Goal: Task Accomplishment & Management: Manage account settings

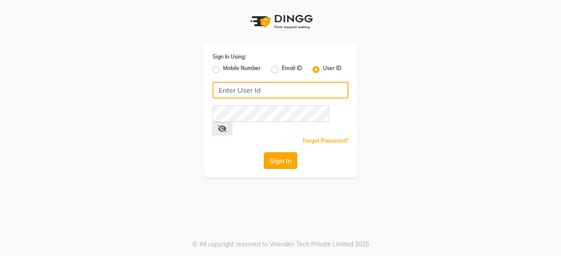
type input "pearl123"
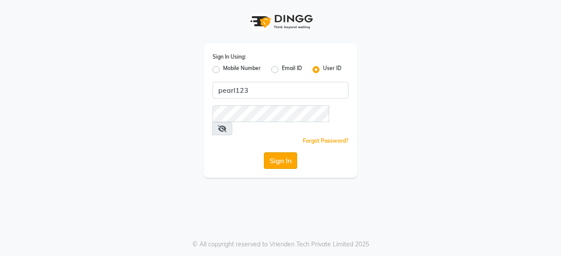
click at [275, 152] on button "Sign In" at bounding box center [280, 160] width 33 height 17
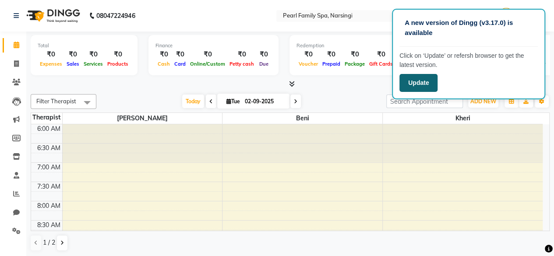
click at [422, 84] on button "Update" at bounding box center [419, 83] width 38 height 18
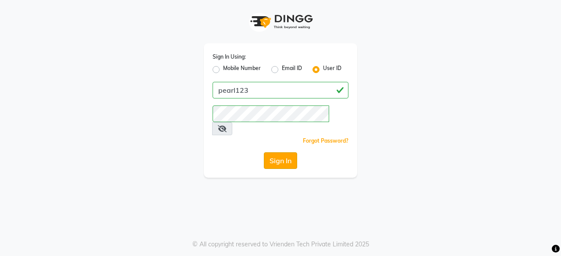
click at [281, 152] on button "Sign In" at bounding box center [280, 160] width 33 height 17
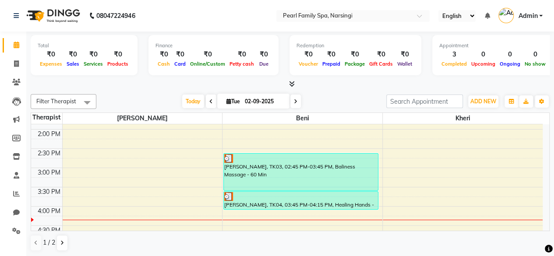
scroll to position [301, 0]
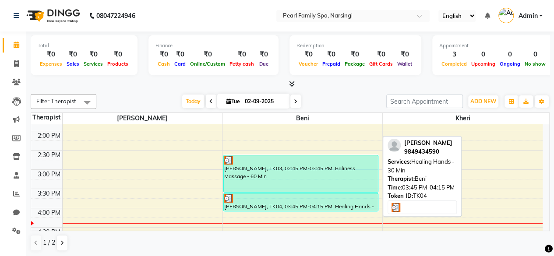
click at [301, 206] on div "shaikh fareed, TK04, 03:45 PM-04:15 PM, Healing Hands - 30 Min" at bounding box center [301, 203] width 154 height 18
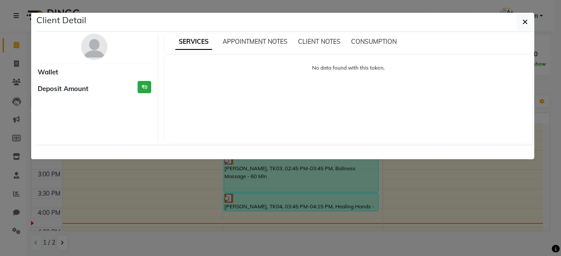
select select "3"
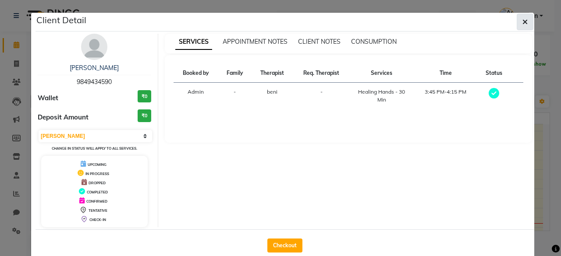
click at [522, 22] on icon "button" at bounding box center [524, 21] width 5 height 7
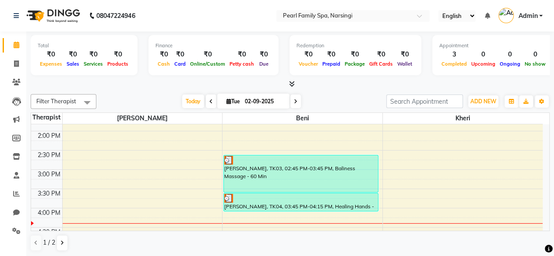
click at [533, 17] on span "Admin" at bounding box center [527, 15] width 19 height 9
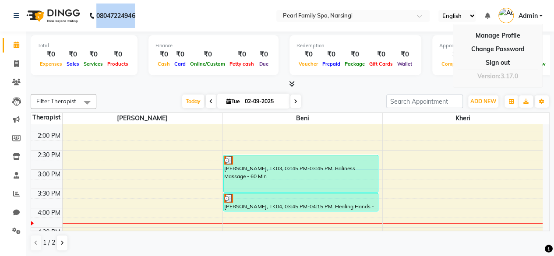
drag, startPoint x: 97, startPoint y: 16, endPoint x: 140, endPoint y: 17, distance: 43.0
click at [140, 17] on div "08047224946 Need Help? Call us on 08047224946" at bounding box center [74, 16] width 135 height 25
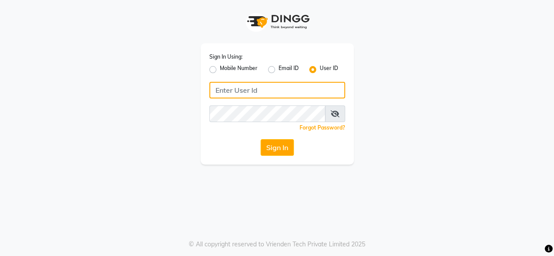
type input "pearl123"
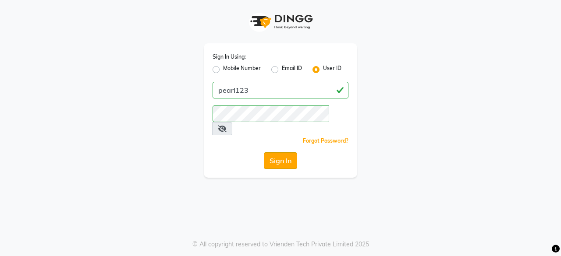
click at [281, 152] on button "Sign In" at bounding box center [280, 160] width 33 height 17
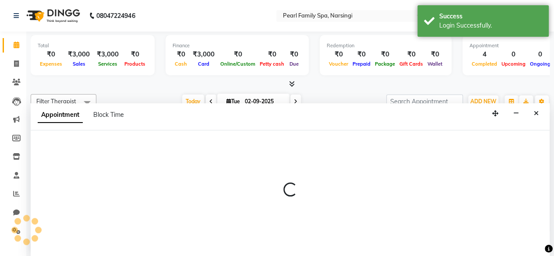
select select "87640"
select select "420"
select select "tentative"
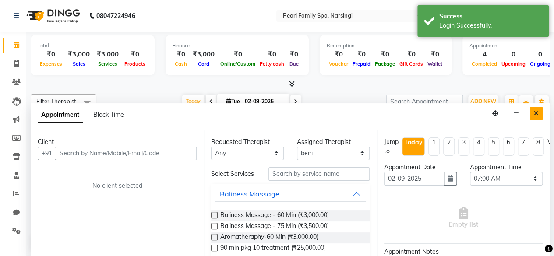
click at [536, 110] on icon "Close" at bounding box center [536, 113] width 5 height 6
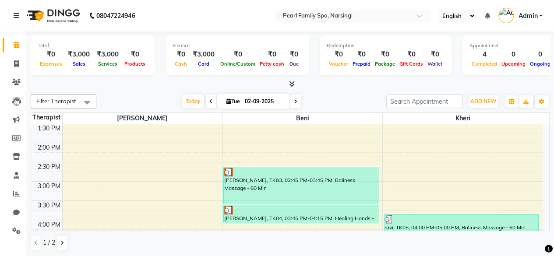
scroll to position [322, 0]
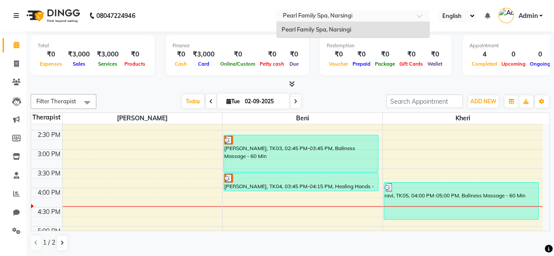
drag, startPoint x: 280, startPoint y: 15, endPoint x: 350, endPoint y: 12, distance: 69.7
click at [350, 12] on div at bounding box center [352, 16] width 153 height 9
click at [231, 10] on nav "08047224946 Select Location × Pearl Family Spa, Narsingi Pearl Family Spa, Nars…" at bounding box center [277, 16] width 554 height 32
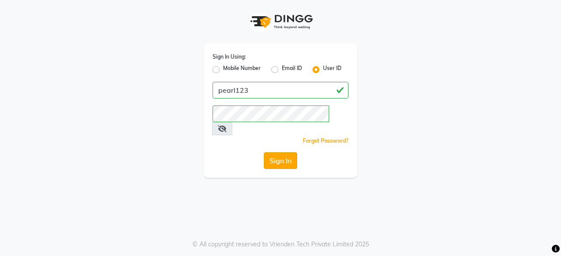
click at [280, 152] on button "Sign In" at bounding box center [280, 160] width 33 height 17
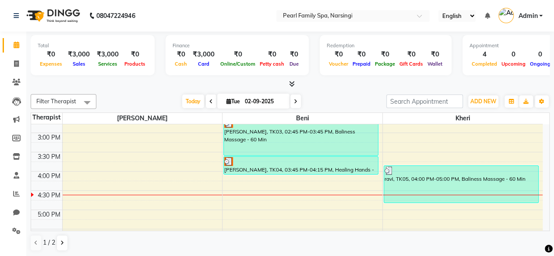
scroll to position [344, 0]
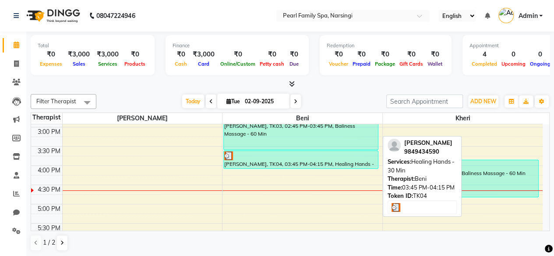
click at [281, 163] on div "[PERSON_NAME], TK04, 03:45 PM-04:15 PM, Healing Hands - 30 Min" at bounding box center [301, 160] width 154 height 18
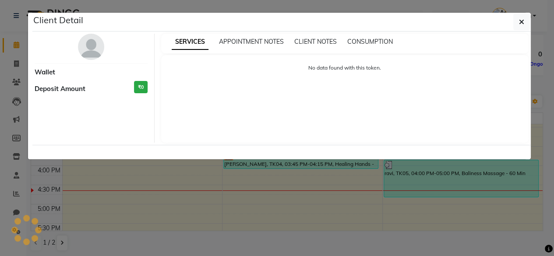
click at [281, 163] on ngb-modal-window "Client Detail Wallet Deposit Amount ₹0 SERVICES APPOINTMENT NOTES CLIENT NOTES …" at bounding box center [277, 128] width 554 height 256
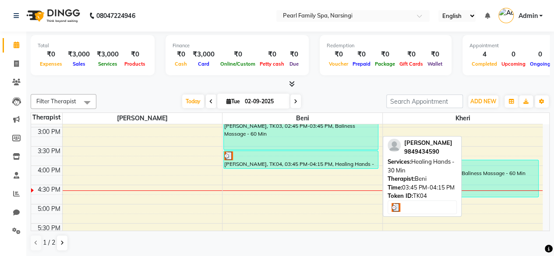
click at [281, 163] on div "[PERSON_NAME], TK04, 03:45 PM-04:15 PM, Healing Hands - 30 Min" at bounding box center [301, 160] width 154 height 18
select select "3"
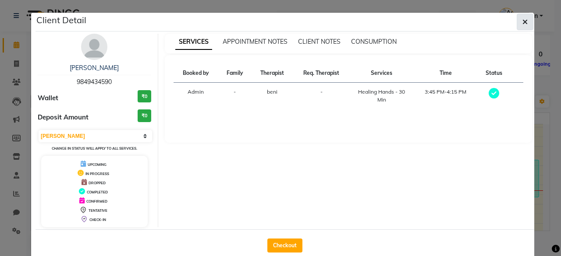
click at [524, 23] on icon "button" at bounding box center [524, 21] width 5 height 7
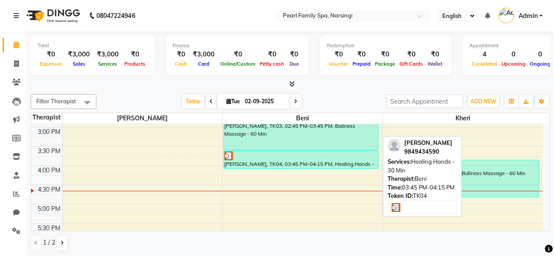
click at [288, 163] on div "[PERSON_NAME], TK04, 03:45 PM-04:15 PM, Healing Hands - 30 Min" at bounding box center [301, 160] width 154 height 18
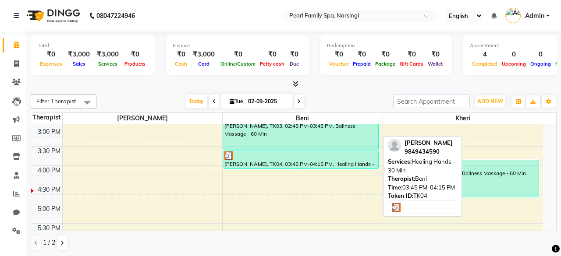
select select "3"
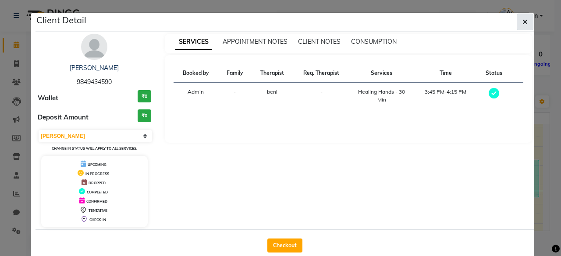
click at [519, 21] on button "button" at bounding box center [525, 22] width 17 height 17
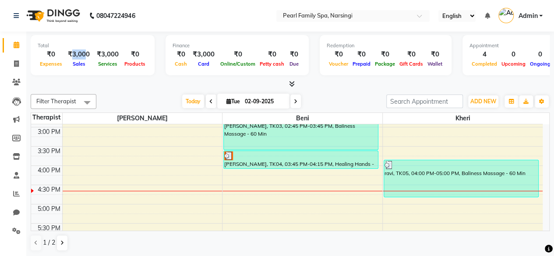
drag, startPoint x: 70, startPoint y: 53, endPoint x: 84, endPoint y: 53, distance: 14.0
click at [84, 53] on div "₹3,000" at bounding box center [78, 55] width 29 height 10
click at [232, 18] on nav "08047224946 Select Location × Pearl Family Spa, Narsingi English ENGLISH Españo…" at bounding box center [277, 16] width 554 height 32
click at [528, 16] on span "Admin" at bounding box center [527, 15] width 19 height 9
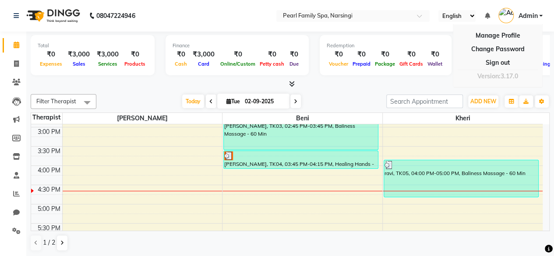
click at [241, 21] on nav "08047224946 Select Location × Pearl Family Spa, Narsingi English ENGLISH Españo…" at bounding box center [277, 16] width 554 height 32
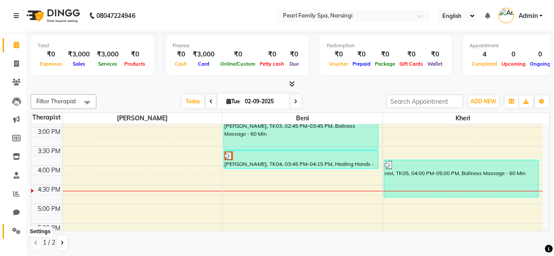
click at [15, 229] on icon at bounding box center [16, 231] width 8 height 7
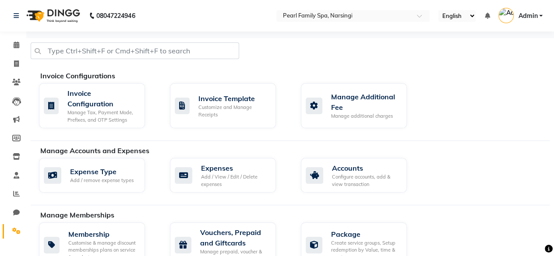
scroll to position [46, 0]
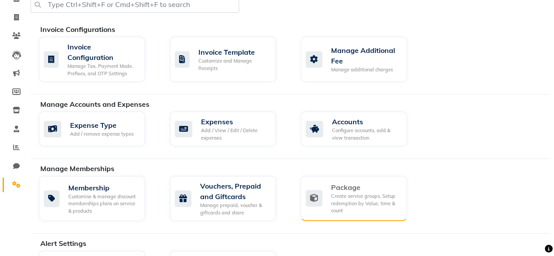
click at [353, 200] on div "Create service groups, Setup redemption by Value, time & count" at bounding box center [365, 204] width 69 height 22
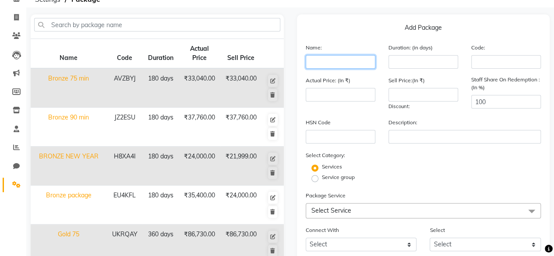
click at [347, 64] on input "text" at bounding box center [341, 62] width 70 height 14
type input "s"
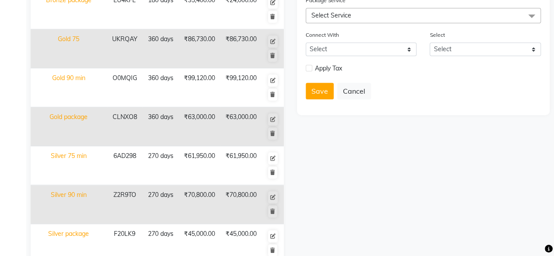
scroll to position [288, 0]
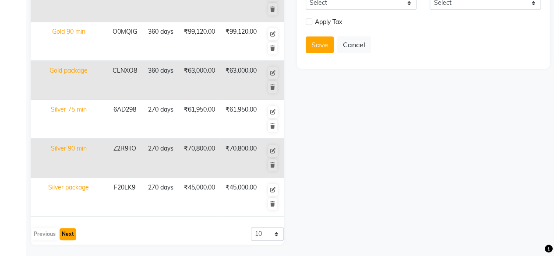
click at [64, 234] on button "Next" at bounding box center [68, 234] width 17 height 12
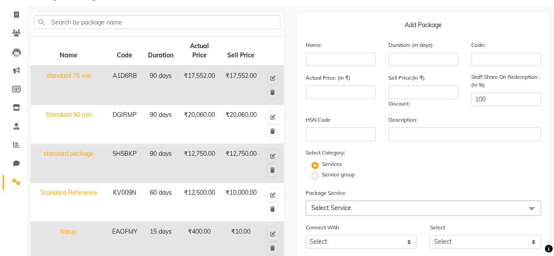
scroll to position [48, 0]
click at [191, 157] on td "₹12,750.00" at bounding box center [200, 164] width 42 height 39
click at [274, 153] on button at bounding box center [273, 157] width 10 height 12
type input "standard package"
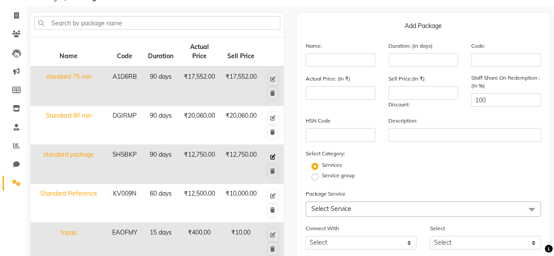
type input "90"
type input "5H5BKP"
type input "12750"
type input "5"
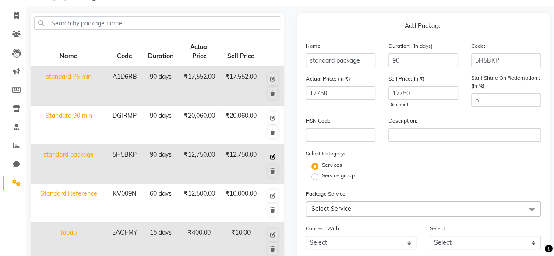
checkbox input "true"
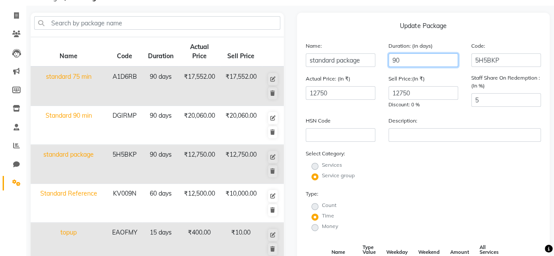
click at [416, 63] on input "90" at bounding box center [424, 60] width 70 height 14
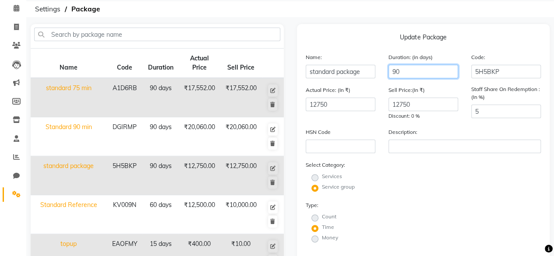
scroll to position [0, 0]
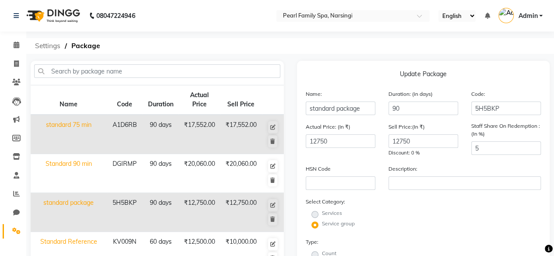
click at [50, 50] on span "Settings" at bounding box center [48, 46] width 34 height 16
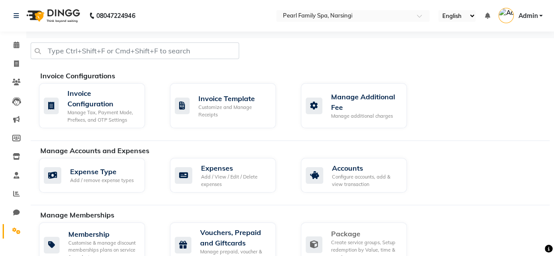
click at [361, 240] on div "Create service groups, Setup redemption by Value, time & count" at bounding box center [365, 250] width 69 height 22
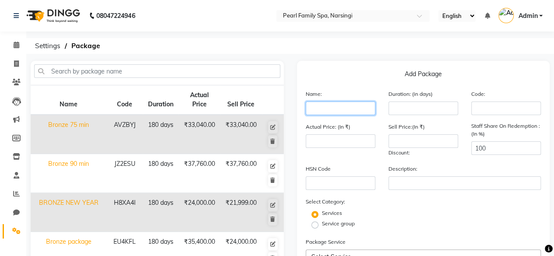
click at [333, 110] on input "text" at bounding box center [341, 109] width 70 height 14
type input "Standard"
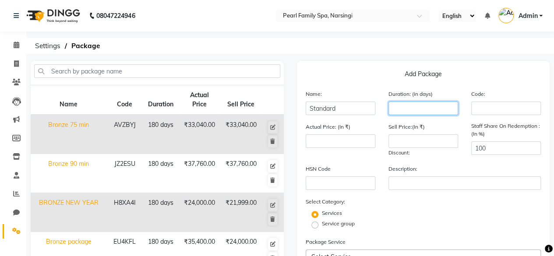
click at [429, 114] on input "number" at bounding box center [424, 109] width 70 height 14
type input "30"
click at [509, 111] on input "text" at bounding box center [506, 109] width 70 height 14
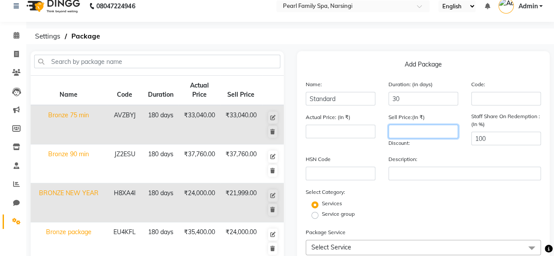
click at [409, 132] on input "number" at bounding box center [424, 132] width 70 height 14
type input "12750"
click at [329, 130] on input "number" at bounding box center [341, 132] width 70 height 14
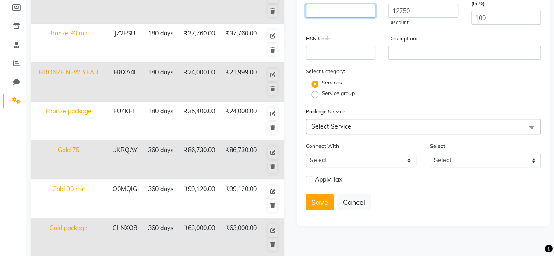
scroll to position [96, 0]
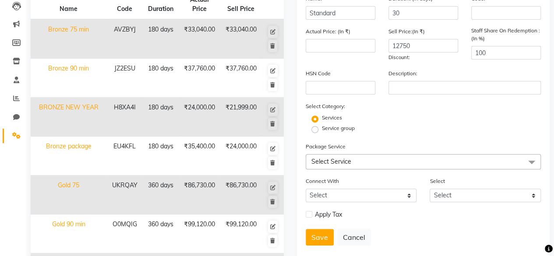
click at [322, 130] on label "Service group" at bounding box center [338, 128] width 33 height 8
click at [315, 130] on input "Service group" at bounding box center [318, 129] width 6 height 6
radio input "true"
radio input "false"
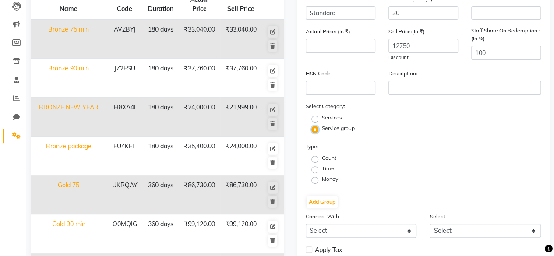
scroll to position [147, 0]
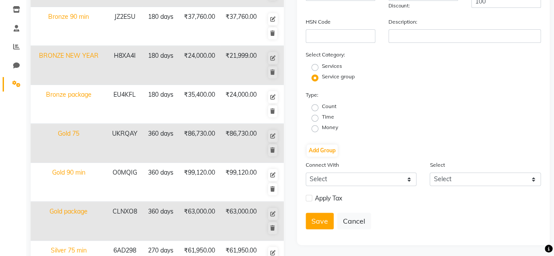
click at [322, 116] on label "Time" at bounding box center [328, 117] width 12 height 8
click at [316, 116] on input "Time" at bounding box center [318, 118] width 6 height 6
radio input "true"
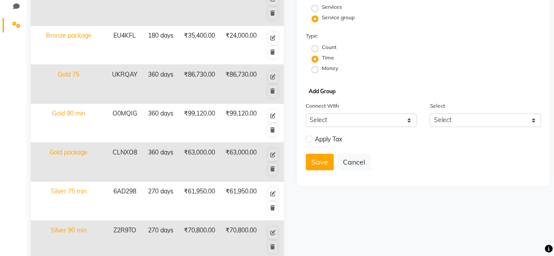
click at [315, 88] on button "Add Group" at bounding box center [322, 91] width 31 height 12
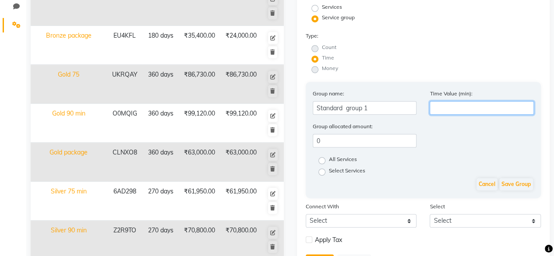
click at [448, 106] on input "number" at bounding box center [482, 108] width 104 height 14
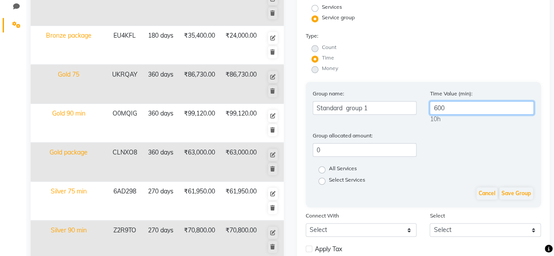
type input "600"
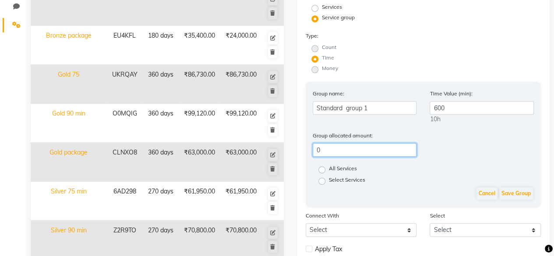
click at [385, 154] on input "0" at bounding box center [365, 150] width 104 height 14
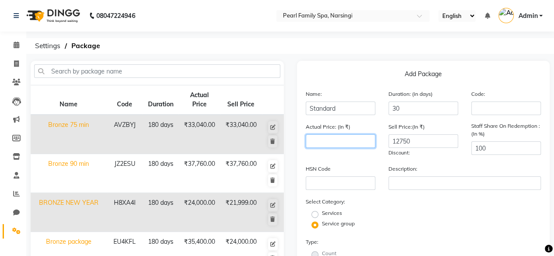
click at [312, 142] on input "number" at bounding box center [341, 142] width 70 height 14
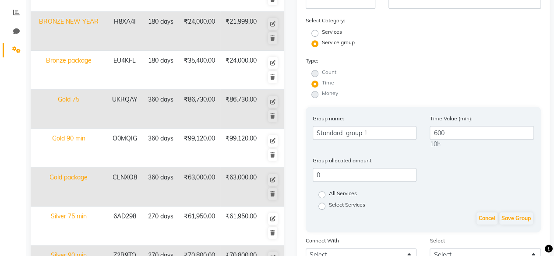
scroll to position [239, 0]
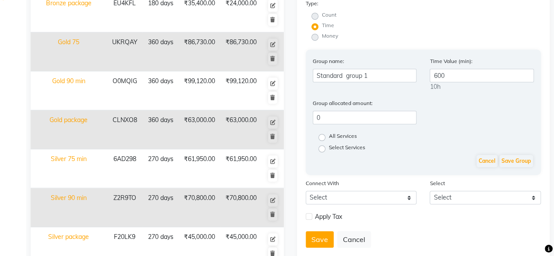
type input "12750"
click at [360, 116] on input "0" at bounding box center [365, 118] width 104 height 14
type input "12750"
click at [339, 136] on label "All Services" at bounding box center [343, 137] width 28 height 11
click at [328, 136] on input "All Services" at bounding box center [325, 137] width 6 height 6
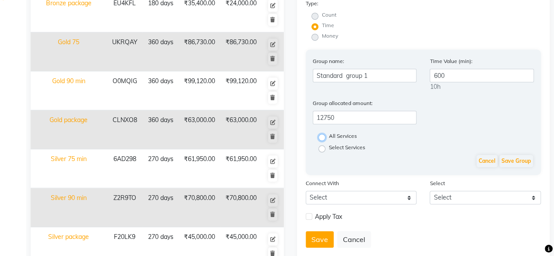
radio input "true"
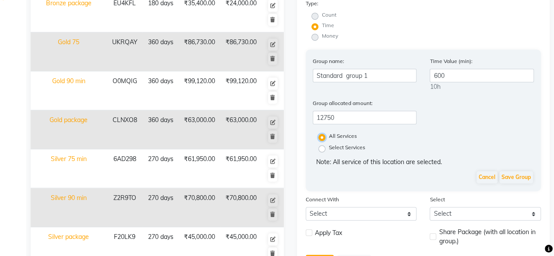
scroll to position [288, 0]
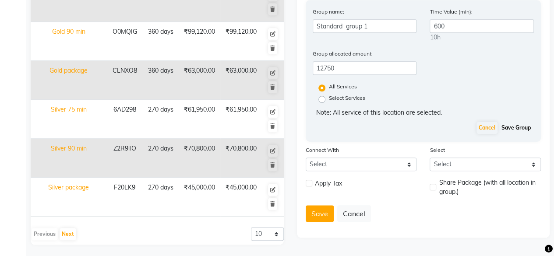
click at [519, 130] on button "Save Group" at bounding box center [516, 128] width 34 height 12
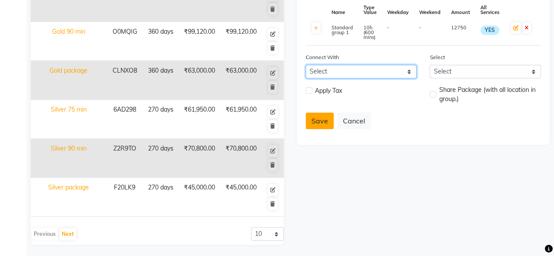
drag, startPoint x: 347, startPoint y: 76, endPoint x: 316, endPoint y: 126, distance: 58.8
click at [347, 76] on select "Select Membership Prepaid Voucher" at bounding box center [361, 72] width 111 height 14
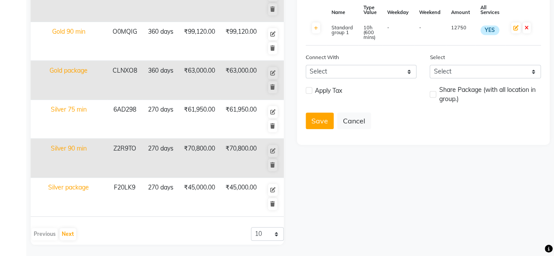
click at [397, 167] on div "Add Package Name: Standard Duration: (in days) 30 Code: Actual Price: (In ₹) 12…" at bounding box center [423, 9] width 266 height 472
click at [319, 123] on button "Save" at bounding box center [320, 121] width 28 height 17
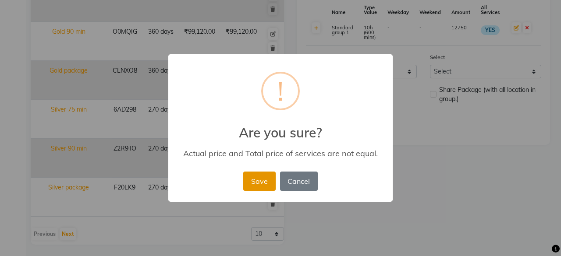
click at [265, 179] on button "Save" at bounding box center [259, 181] width 32 height 19
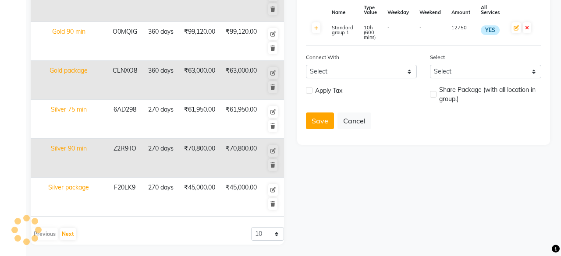
radio input "true"
radio input "false"
select select
checkbox input "false"
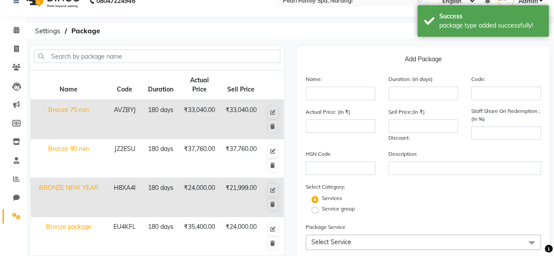
scroll to position [5, 0]
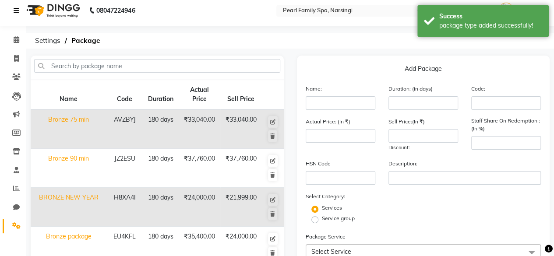
click at [16, 7] on link at bounding box center [18, 10] width 9 height 25
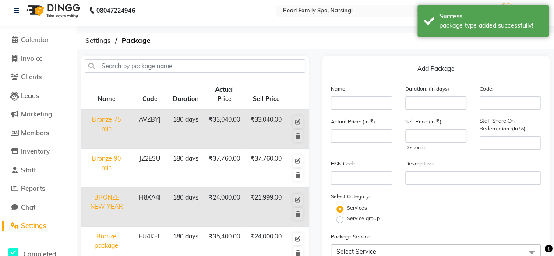
drag, startPoint x: 38, startPoint y: 7, endPoint x: 42, endPoint y: 22, distance: 15.8
click at [38, 7] on img at bounding box center [52, 10] width 60 height 25
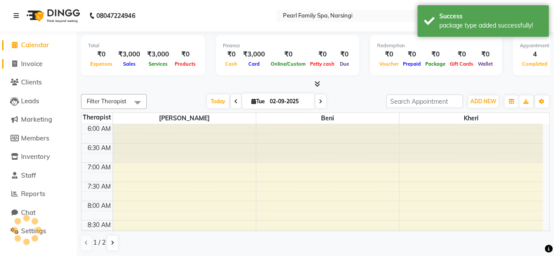
click at [36, 68] on span "Invoice" at bounding box center [31, 64] width 21 height 8
select select "service"
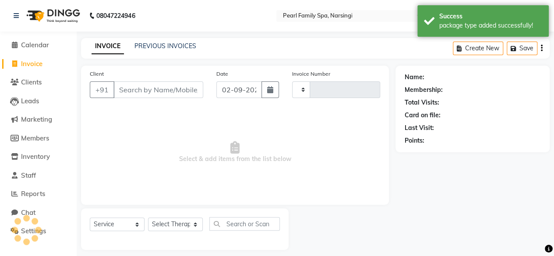
type input "0304"
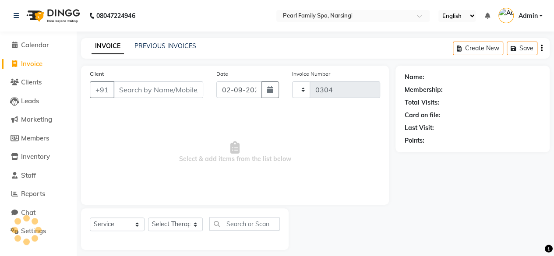
select select "6217"
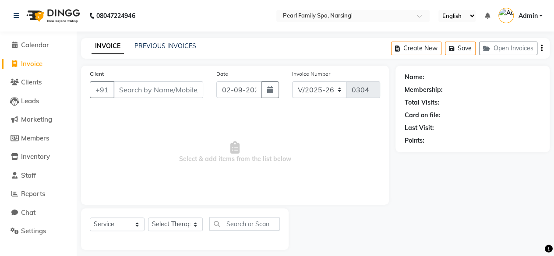
click at [176, 91] on input "Client" at bounding box center [158, 89] width 90 height 17
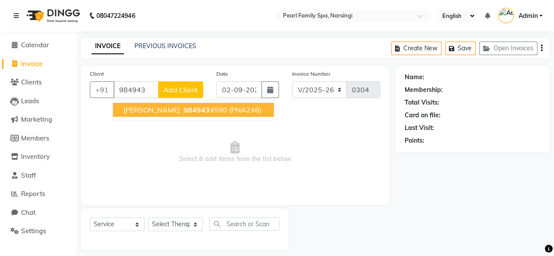
click at [196, 108] on span "984943" at bounding box center [197, 110] width 26 height 9
type input "9849434590"
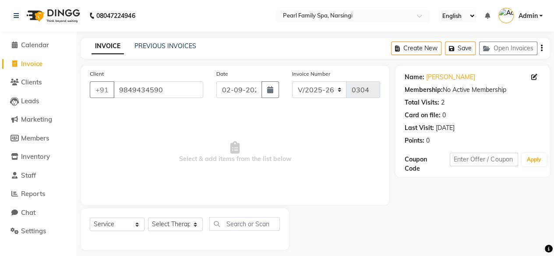
scroll to position [7, 0]
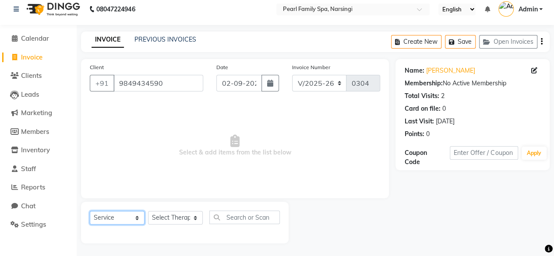
click at [117, 218] on select "Select Service Product Membership Package Voucher Prepaid Gift Card" at bounding box center [117, 218] width 55 height 14
select select "package"
click at [90, 211] on select "Select Service Product Membership Package Voucher Prepaid Gift Card" at bounding box center [117, 218] width 55 height 14
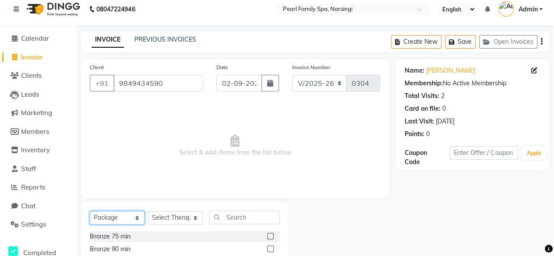
scroll to position [94, 0]
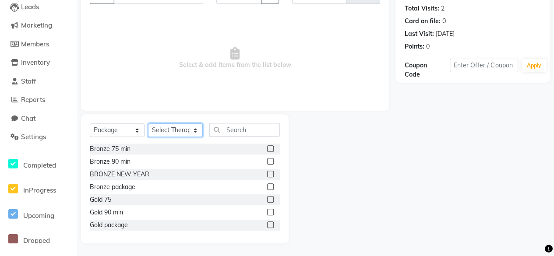
click at [160, 131] on select "Select Therapist Aliza beni Kheri Neha" at bounding box center [175, 131] width 55 height 14
select select "87640"
click at [148, 124] on select "Select Therapist Aliza beni Kheri Neha" at bounding box center [175, 131] width 55 height 14
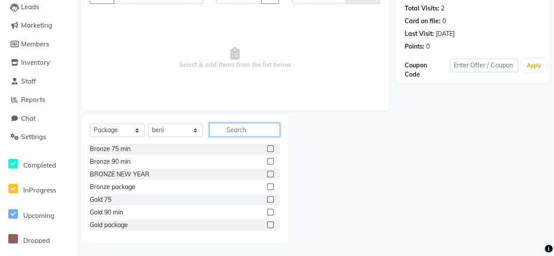
click at [235, 131] on input "text" at bounding box center [244, 130] width 71 height 14
drag, startPoint x: 392, startPoint y: 224, endPoint x: 392, endPoint y: 251, distance: 27.2
click at [392, 251] on main "INVOICE PREVIOUS INVOICES Create New Save Open Invoices Client +91 9849434590 D…" at bounding box center [316, 100] width 478 height 313
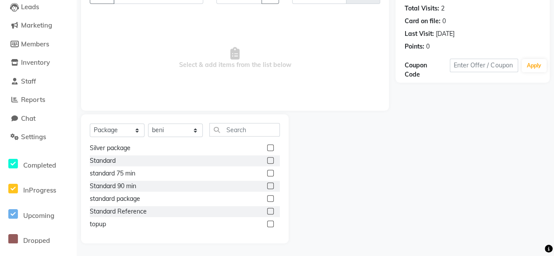
scroll to position [116, 0]
click at [168, 199] on div "standard package" at bounding box center [185, 198] width 190 height 11
click at [267, 200] on label at bounding box center [270, 198] width 7 height 7
click at [267, 200] on input "checkbox" at bounding box center [270, 199] width 6 height 6
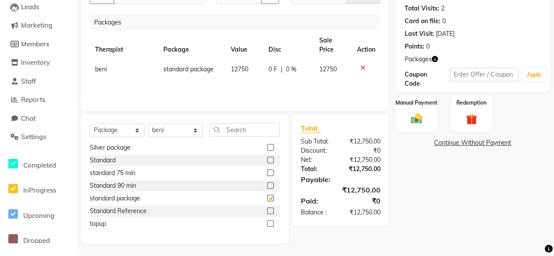
checkbox input "false"
click at [267, 160] on label at bounding box center [270, 160] width 7 height 7
click at [267, 160] on input "checkbox" at bounding box center [270, 161] width 6 height 6
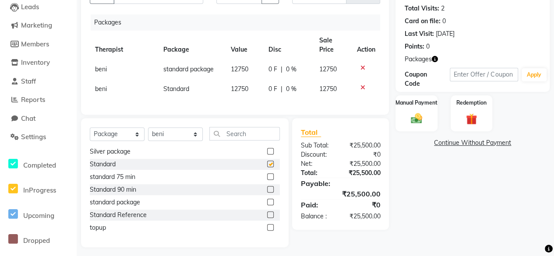
checkbox input "false"
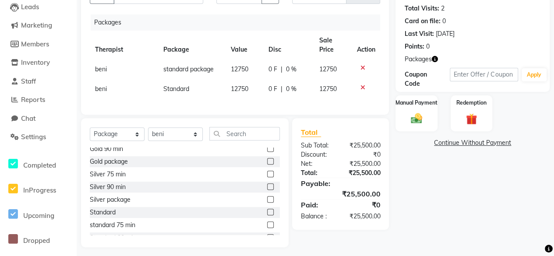
scroll to position [64, 0]
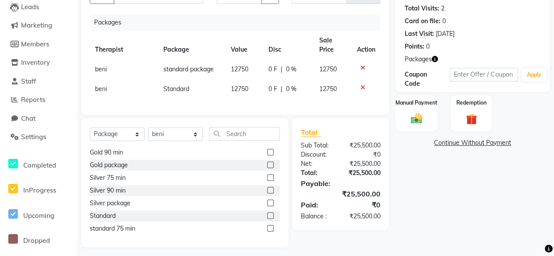
click at [361, 66] on icon at bounding box center [362, 68] width 5 height 6
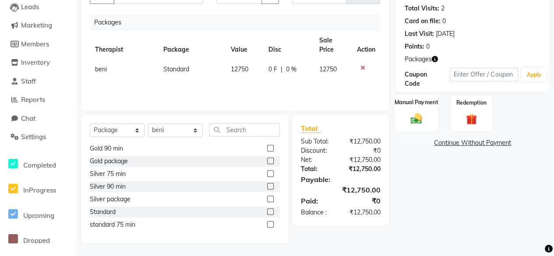
click at [414, 113] on img at bounding box center [416, 119] width 19 height 14
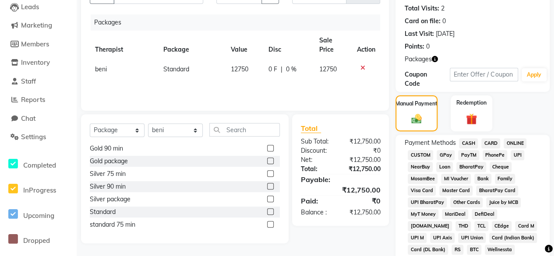
click at [486, 142] on span "CARD" at bounding box center [491, 143] width 19 height 10
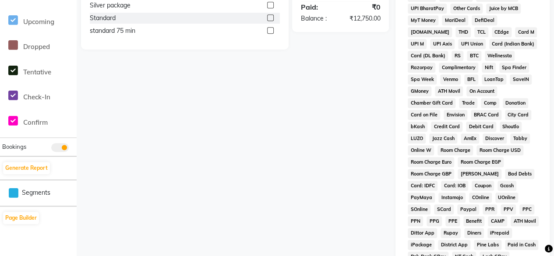
scroll to position [456, 0]
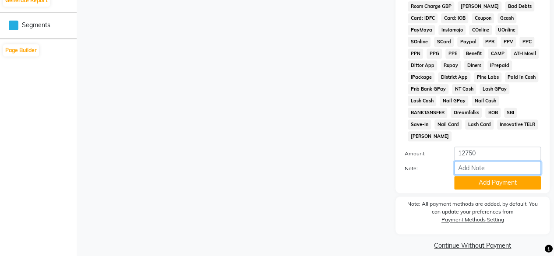
click at [485, 161] on input "Note:" at bounding box center [497, 168] width 87 height 14
click at [509, 176] on button "Add Payment" at bounding box center [497, 183] width 87 height 14
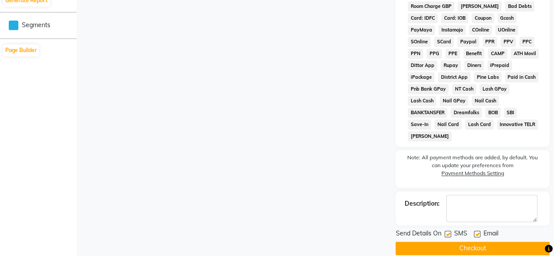
click at [489, 242] on button "Checkout" at bounding box center [473, 249] width 154 height 14
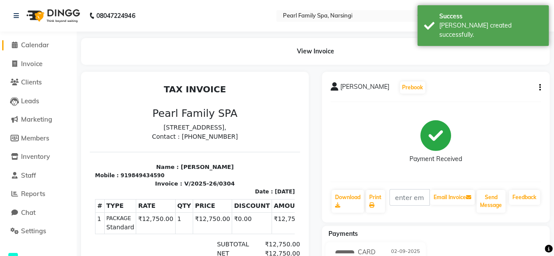
click at [41, 44] on span "Calendar" at bounding box center [35, 45] width 28 height 8
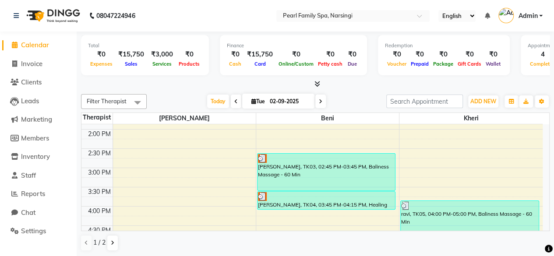
scroll to position [317, 0]
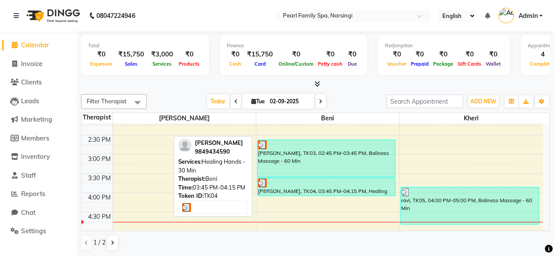
click at [285, 187] on div "[PERSON_NAME], TK04, 03:45 PM-04:15 PM, Healing Hands - 30 Min" at bounding box center [327, 187] width 138 height 18
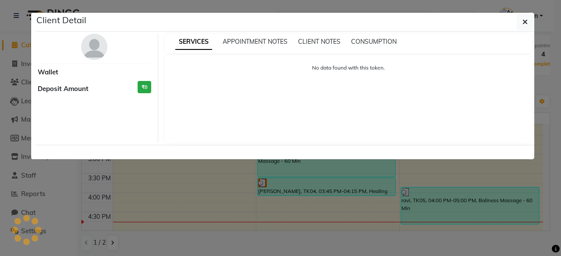
select select "3"
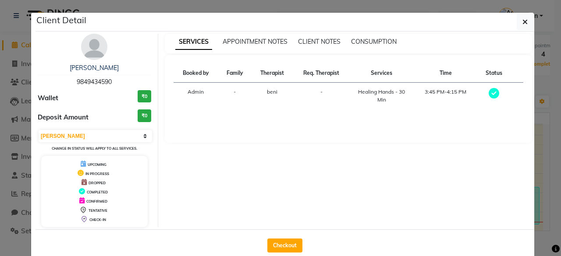
click at [323, 183] on div "SERVICES APPOINTMENT NOTES CLIENT NOTES CONSUMPTION Booked by Family Therapist …" at bounding box center [348, 131] width 381 height 194
click at [274, 247] on button "Checkout" at bounding box center [284, 246] width 35 height 14
select select "service"
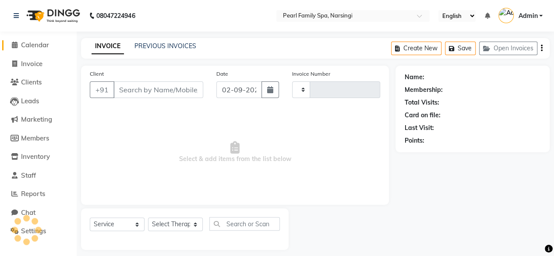
type input "0305"
select select "6217"
type input "9849434590"
select select "87640"
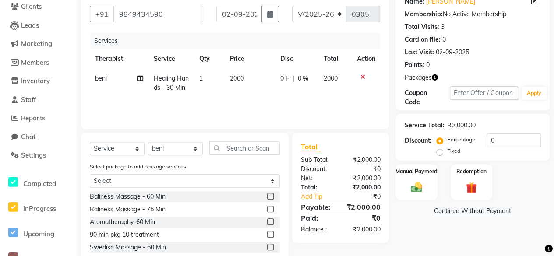
scroll to position [81, 0]
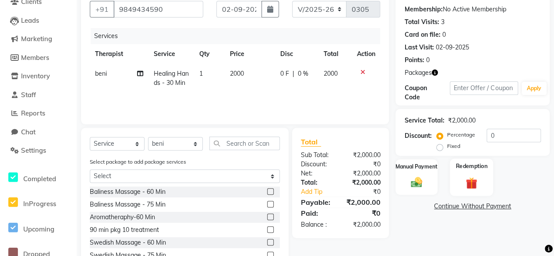
click at [471, 170] on label "Redemption" at bounding box center [472, 166] width 32 height 8
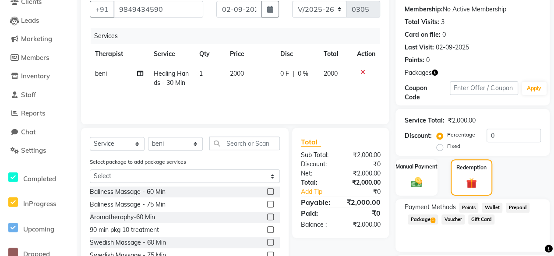
click at [414, 222] on span "Package 1" at bounding box center [423, 220] width 30 height 10
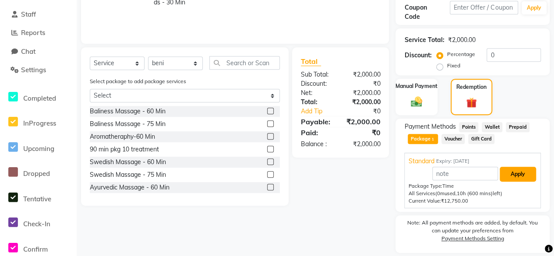
click at [522, 177] on button "Apply" at bounding box center [518, 174] width 36 height 15
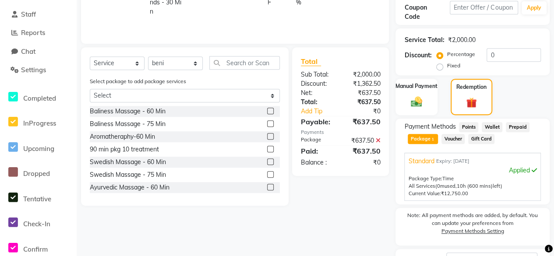
scroll to position [0, 0]
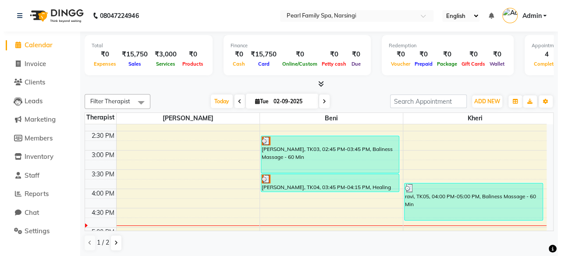
scroll to position [322, 0]
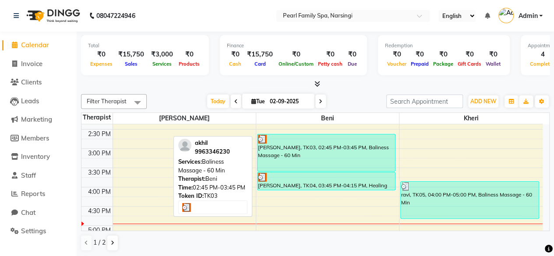
click at [318, 145] on div "[PERSON_NAME], TK03, 02:45 PM-03:45 PM, Baliness Massage - 60 Min" at bounding box center [327, 153] width 138 height 37
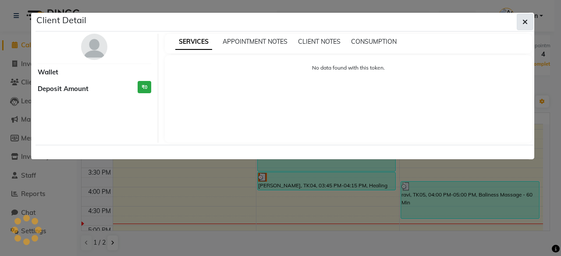
select select "3"
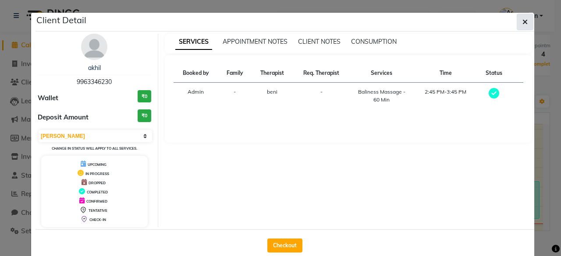
click at [522, 19] on button "button" at bounding box center [525, 22] width 17 height 17
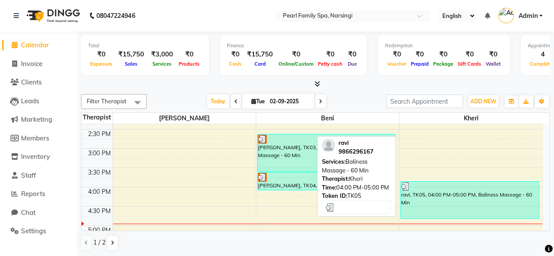
click at [484, 198] on div "ravi, TK05, 04:00 PM-05:00 PM, Baliness Massage - 60 Min" at bounding box center [470, 200] width 138 height 37
select select "3"
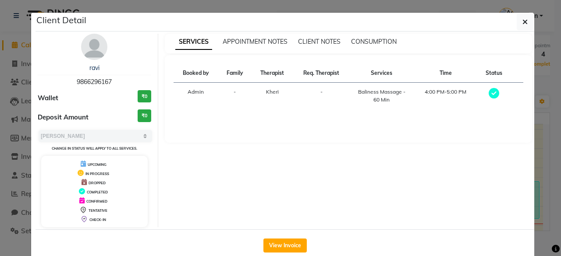
click at [287, 236] on div "View Invoice" at bounding box center [284, 246] width 499 height 32
click at [285, 240] on button "View Invoice" at bounding box center [284, 246] width 43 height 14
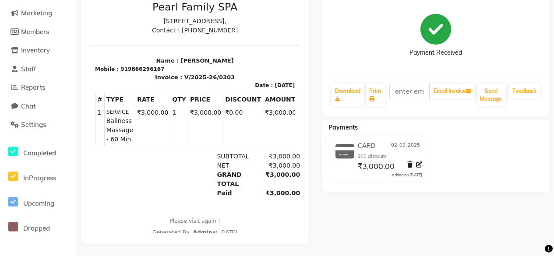
scroll to position [114, 0]
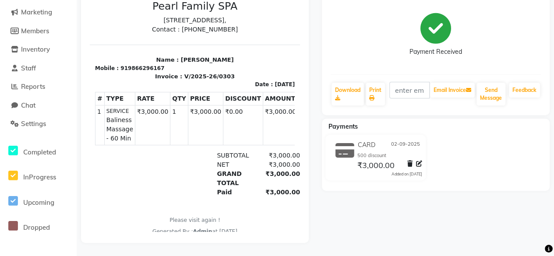
click at [418, 161] on icon at bounding box center [419, 164] width 6 height 6
select select "2"
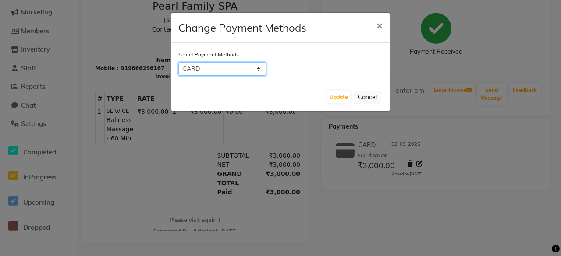
click at [225, 68] on select "CASH CARD ONLINE CUSTOM GPay PayTM PhonePe UPI NearBuy Loan BharatPay Cheque Mo…" at bounding box center [222, 69] width 88 height 14
click at [178, 62] on select "CASH CARD ONLINE CUSTOM GPay PayTM PhonePe UPI NearBuy Loan BharatPay Cheque Mo…" at bounding box center [222, 69] width 88 height 14
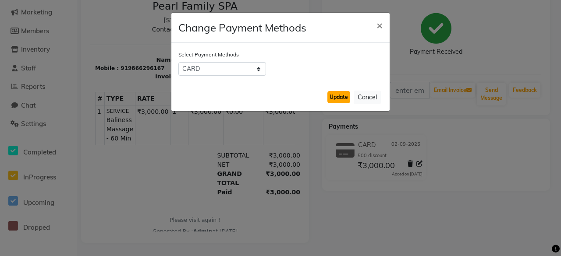
click at [342, 98] on button "Update" at bounding box center [338, 97] width 23 height 12
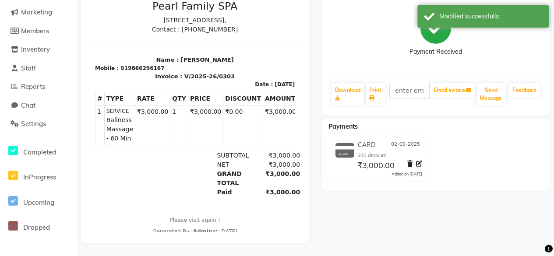
click at [419, 161] on icon at bounding box center [419, 164] width 6 height 6
select select "2"
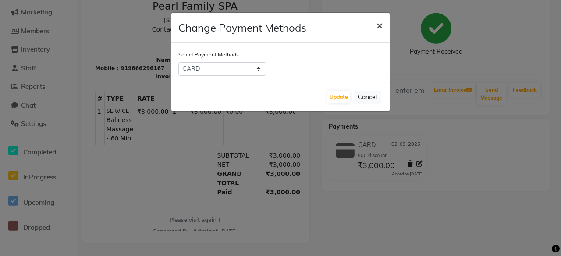
click at [378, 24] on span "×" at bounding box center [379, 24] width 6 height 13
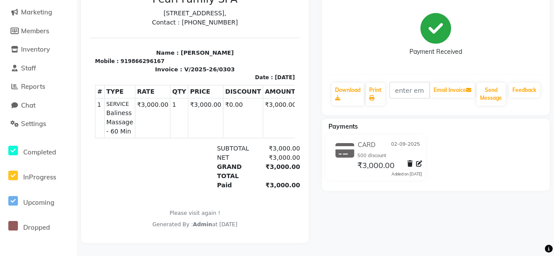
scroll to position [33, 0]
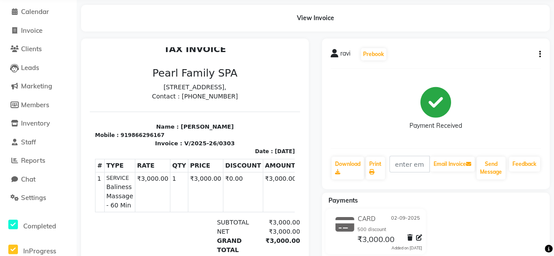
click at [47, 35] on li "Invoice" at bounding box center [38, 30] width 77 height 19
click at [538, 52] on button "button" at bounding box center [538, 54] width 5 height 9
click at [510, 64] on div "Edit Invoice" at bounding box center [496, 65] width 60 height 11
select select "service"
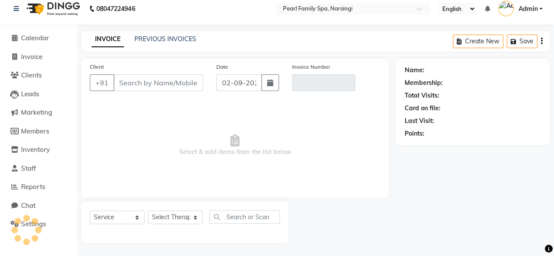
scroll to position [7, 0]
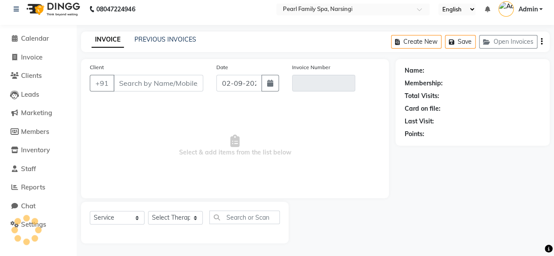
type input "9866296167"
type input "V/2025-26/0303"
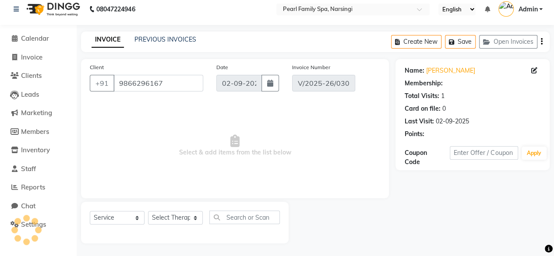
select select "select"
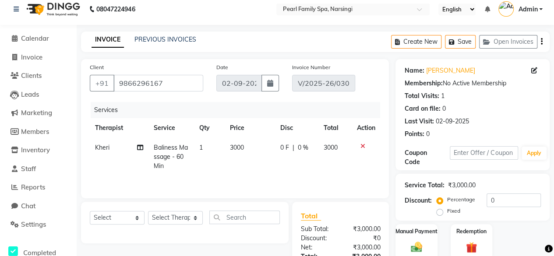
scroll to position [103, 0]
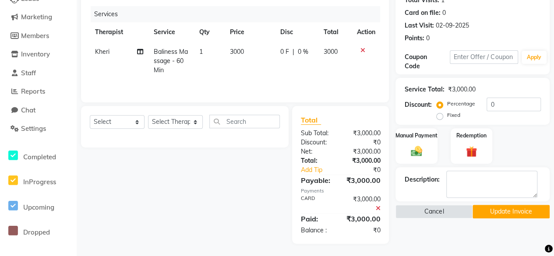
click at [458, 114] on label "Fixed" at bounding box center [453, 115] width 13 height 8
click at [445, 114] on input "Fixed" at bounding box center [442, 115] width 6 height 6
radio input "true"
click at [447, 104] on label "Percentage" at bounding box center [461, 104] width 28 height 8
click at [442, 104] on input "Percentage" at bounding box center [442, 104] width 6 height 6
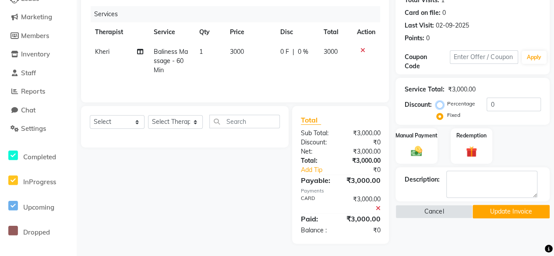
radio input "true"
click at [505, 106] on input "0" at bounding box center [514, 105] width 54 height 14
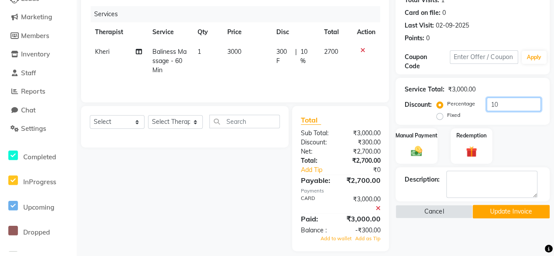
type input "1"
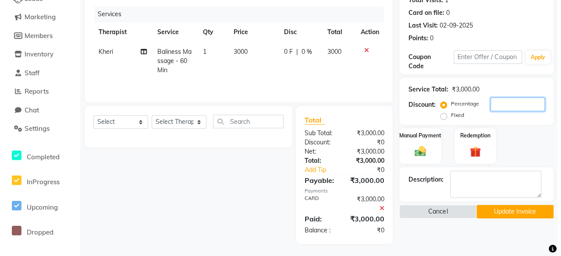
scroll to position [62, 0]
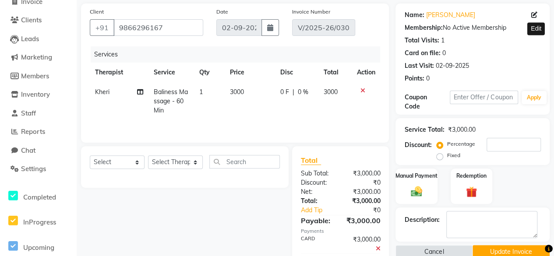
click at [534, 16] on icon at bounding box center [534, 15] width 6 height 6
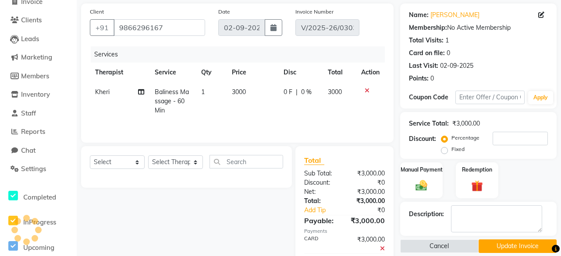
select select "male"
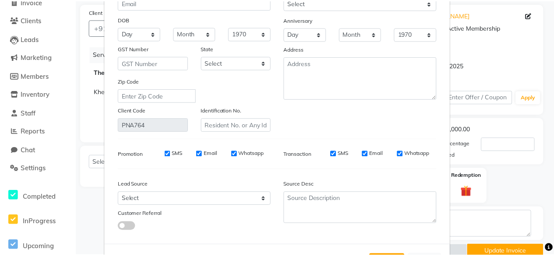
scroll to position [131, 0]
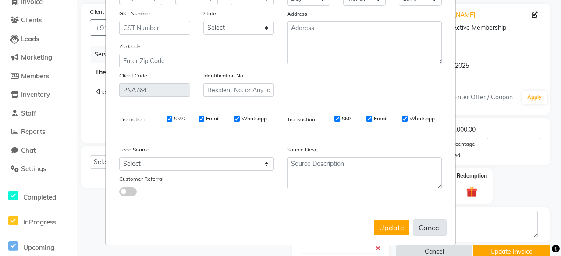
click at [419, 223] on button "Cancel" at bounding box center [430, 228] width 34 height 17
select select
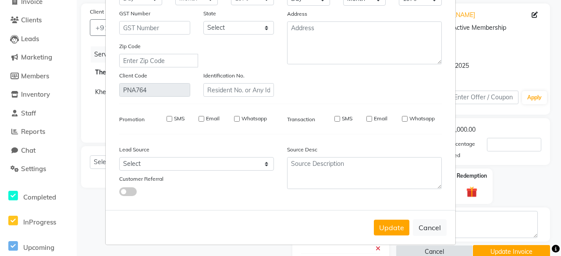
select select
checkbox input "false"
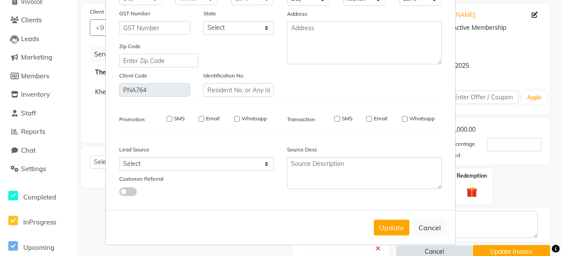
checkbox input "false"
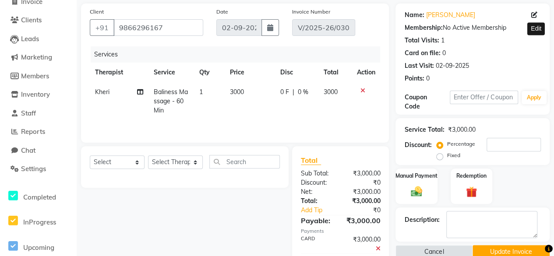
scroll to position [103, 0]
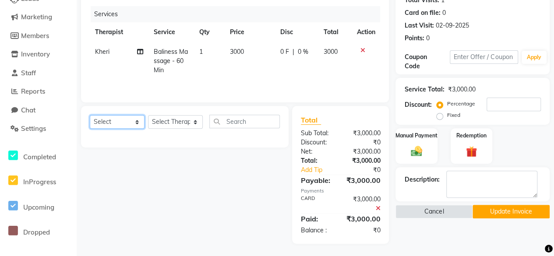
click at [114, 124] on select "Select Service Product Membership Package Voucher Prepaid Gift Card" at bounding box center [117, 122] width 55 height 14
select select "service"
click at [90, 115] on select "Select Service Product Membership Package Voucher Prepaid Gift Card" at bounding box center [117, 122] width 55 height 14
click at [184, 121] on select "Select Therapist Aliza beni Kheri Neha" at bounding box center [175, 122] width 55 height 14
select select "87640"
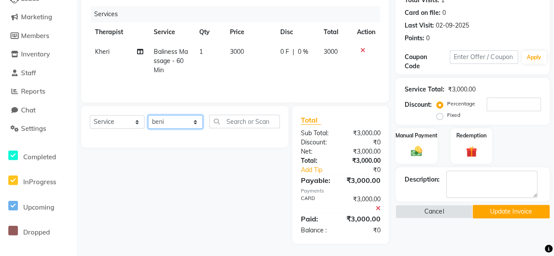
click at [148, 115] on select "Select Therapist Aliza beni Kheri Neha" at bounding box center [175, 122] width 55 height 14
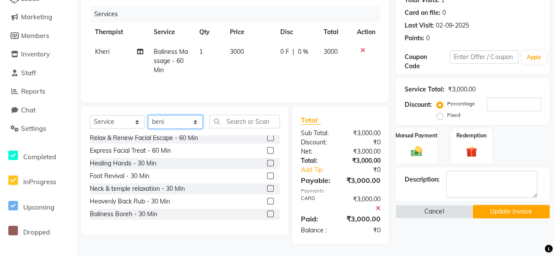
scroll to position [230, 0]
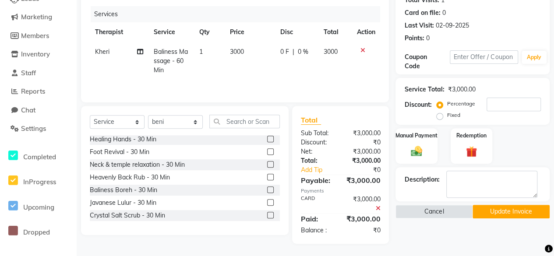
click at [267, 190] on label at bounding box center [270, 190] width 7 height 7
click at [267, 190] on input "checkbox" at bounding box center [270, 191] width 6 height 6
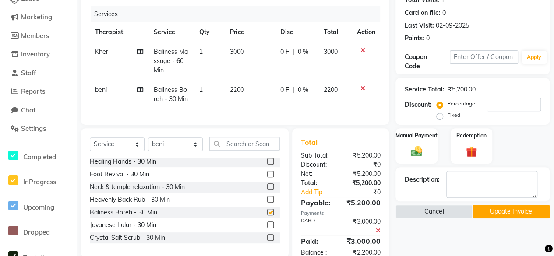
checkbox input "false"
click at [267, 165] on label at bounding box center [270, 161] width 7 height 7
click at [267, 165] on input "checkbox" at bounding box center [270, 162] width 6 height 6
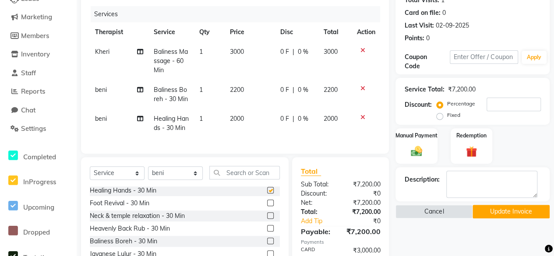
checkbox input "false"
click at [360, 115] on icon at bounding box center [362, 117] width 5 height 6
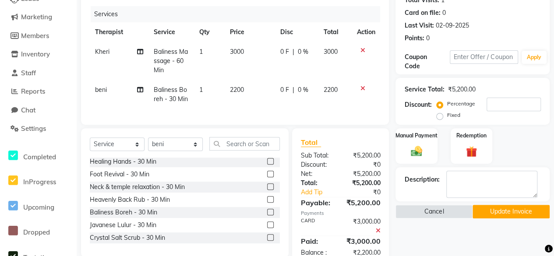
click at [362, 86] on icon at bounding box center [362, 88] width 5 height 6
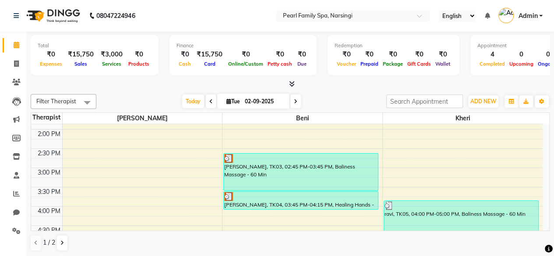
scroll to position [324, 0]
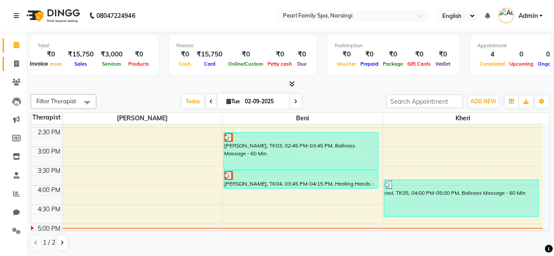
click at [15, 59] on span at bounding box center [16, 64] width 15 height 10
select select "service"
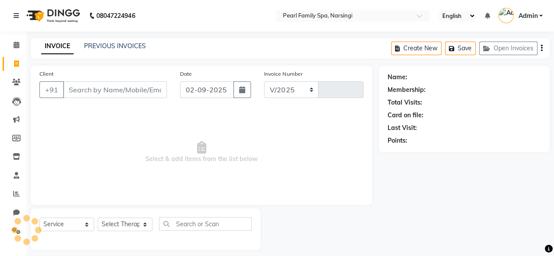
select select "6217"
type input "0305"
click at [14, 47] on icon at bounding box center [17, 45] width 6 height 7
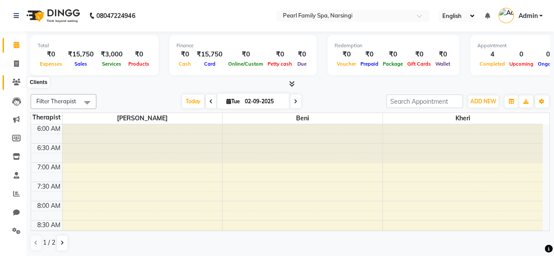
click at [15, 82] on icon at bounding box center [16, 82] width 8 height 7
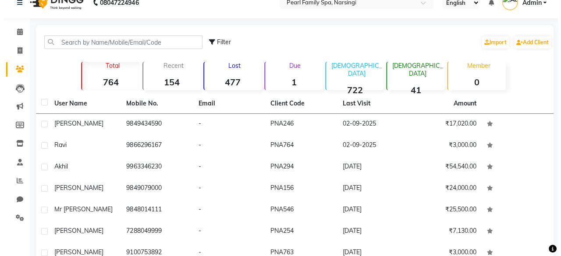
scroll to position [19, 0]
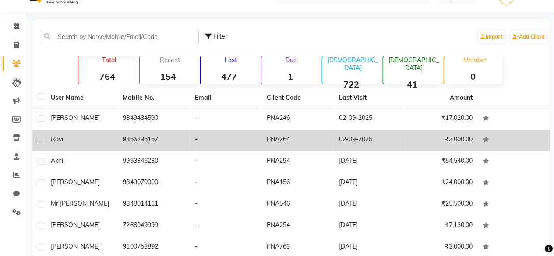
click at [39, 140] on label at bounding box center [41, 140] width 7 height 7
click at [39, 140] on input "checkbox" at bounding box center [41, 141] width 6 height 6
checkbox input "true"
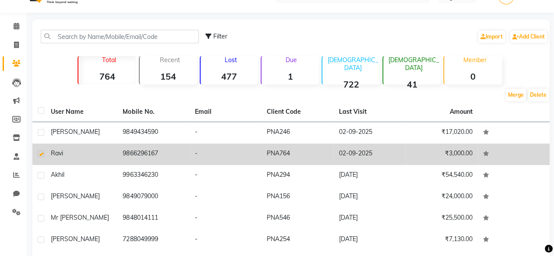
click at [429, 158] on td "₹3,000.00" at bounding box center [442, 154] width 72 height 21
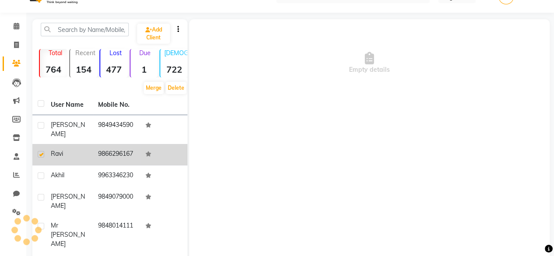
click at [429, 158] on div "Empty details" at bounding box center [369, 150] width 361 height 263
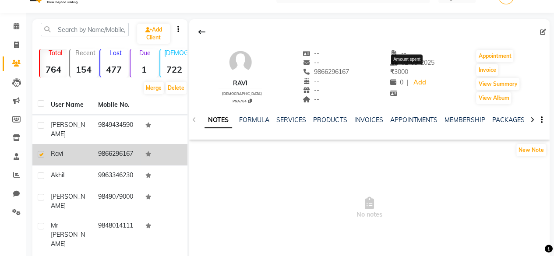
click at [401, 68] on span "₹ 3000" at bounding box center [399, 72] width 18 height 8
click at [543, 32] on icon at bounding box center [543, 32] width 6 height 6
select select "male"
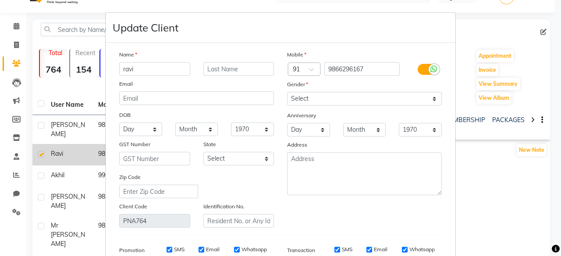
click at [469, 195] on ngb-modal-window "Update Client Name ravi Email DOB Day 01 02 03 04 05 06 07 08 09 10 11 12 13 14…" at bounding box center [280, 128] width 561 height 256
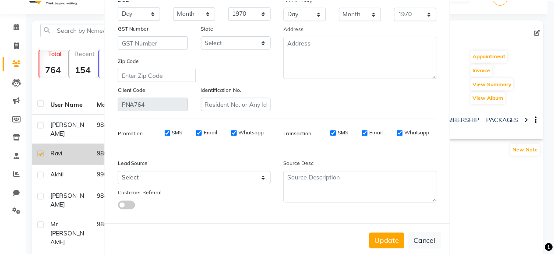
scroll to position [131, 0]
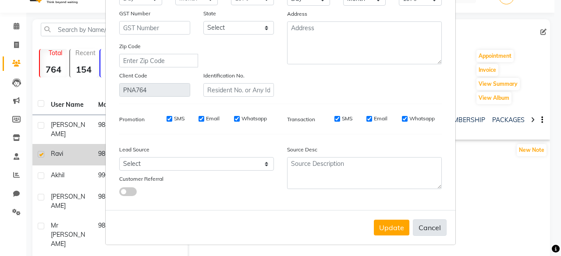
click at [424, 227] on button "Cancel" at bounding box center [430, 228] width 34 height 17
select select
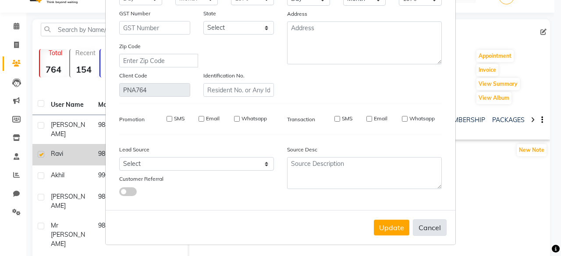
select select
checkbox input "false"
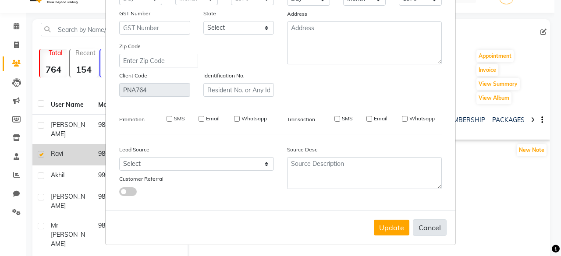
checkbox input "false"
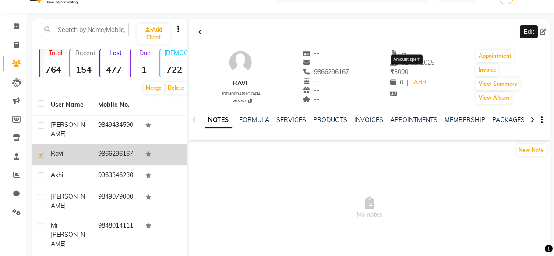
click at [396, 69] on span "₹ 3000" at bounding box center [399, 72] width 18 height 8
click at [484, 70] on button "Invoice" at bounding box center [487, 70] width 22 height 12
select select "6217"
select select "service"
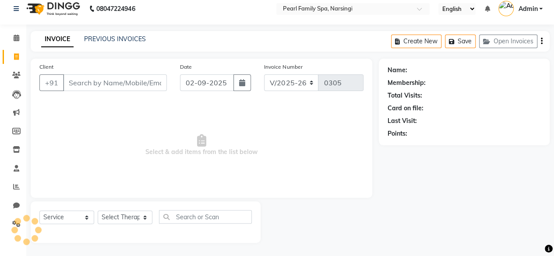
scroll to position [7, 0]
type input "9866296167"
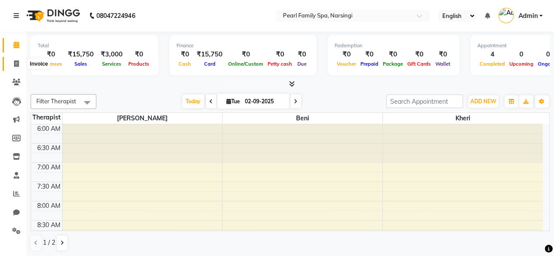
click at [14, 62] on icon at bounding box center [16, 63] width 5 height 7
select select "service"
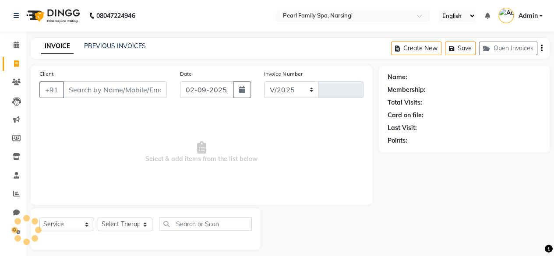
select select "6217"
type input "0305"
click at [13, 230] on app-root "08047224946 Select Location × Pearl Family Spa, Narsingi English ENGLISH Españo…" at bounding box center [277, 131] width 554 height 263
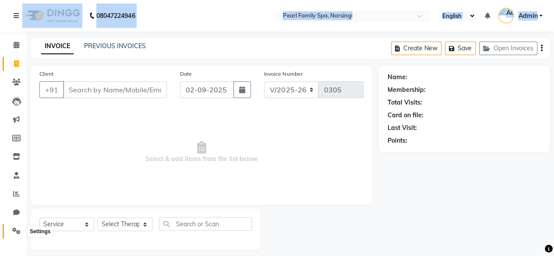
click at [18, 230] on icon at bounding box center [16, 231] width 8 height 7
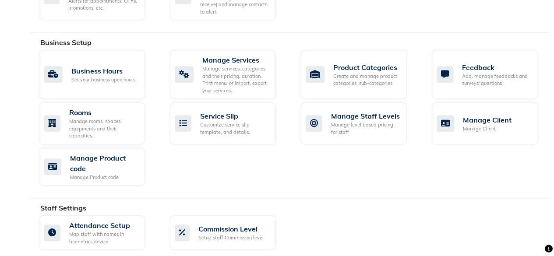
scroll to position [326, 0]
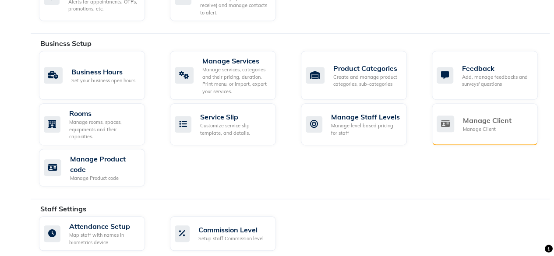
click at [490, 126] on div "Manage Client" at bounding box center [487, 129] width 49 height 7
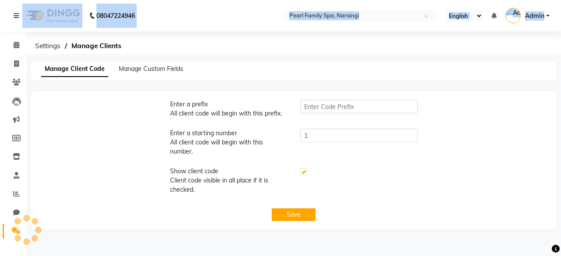
type input "PNA"
checkbox input "true"
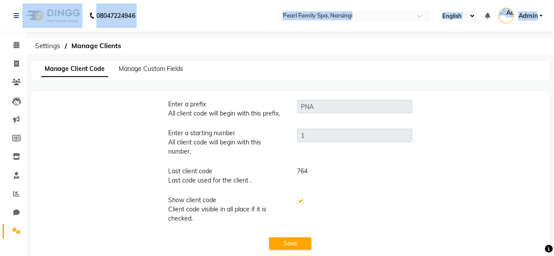
scroll to position [16, 0]
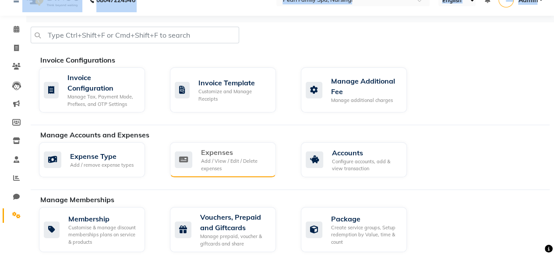
click at [233, 158] on div "Add / View / Edit / Delete expenses" at bounding box center [235, 165] width 68 height 14
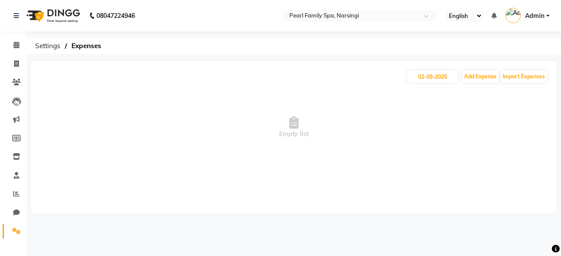
click at [188, 112] on span "Empty list" at bounding box center [293, 128] width 508 height 88
click at [475, 78] on button "Add Expense" at bounding box center [480, 77] width 37 height 12
select select "1"
select select "5212"
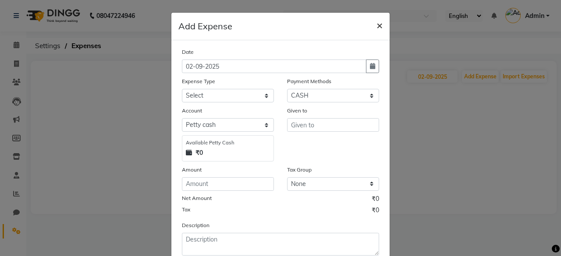
click at [376, 24] on span "×" at bounding box center [379, 24] width 6 height 13
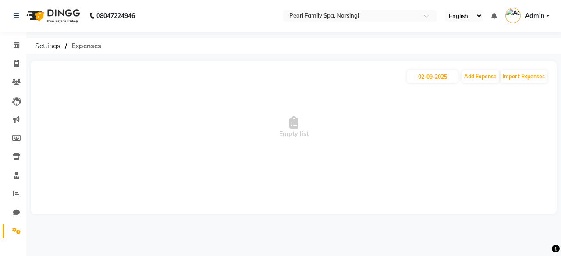
click at [83, 44] on span "Expenses" at bounding box center [86, 46] width 39 height 16
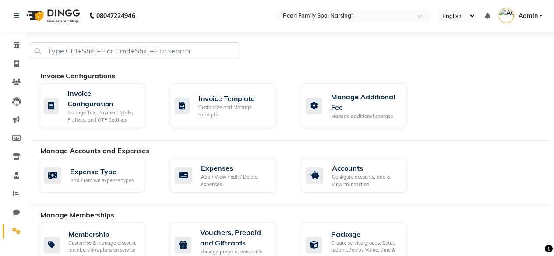
scroll to position [21, 0]
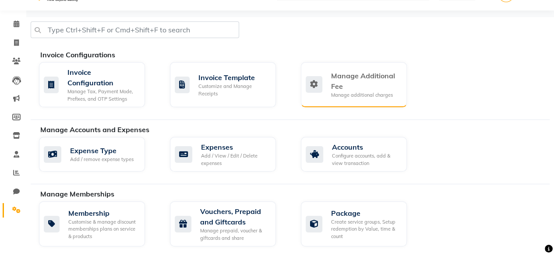
click at [348, 84] on div "Manage Additional Fee" at bounding box center [365, 81] width 69 height 21
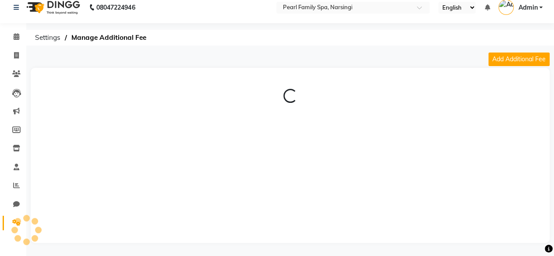
scroll to position [21, 0]
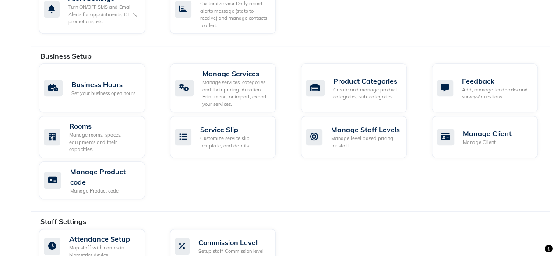
scroll to position [309, 0]
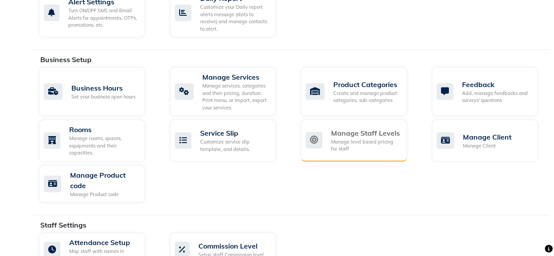
click at [366, 138] on div "Manage level based pricing for staff" at bounding box center [365, 145] width 69 height 14
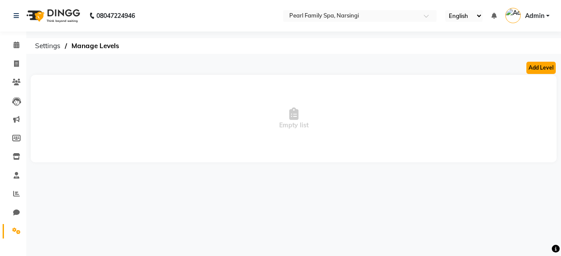
click at [535, 66] on button "Add Level" at bounding box center [540, 68] width 29 height 12
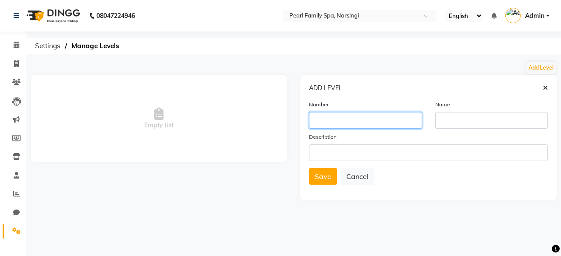
click at [344, 122] on input "number" at bounding box center [365, 120] width 113 height 17
click at [547, 86] on icon at bounding box center [545, 88] width 5 height 6
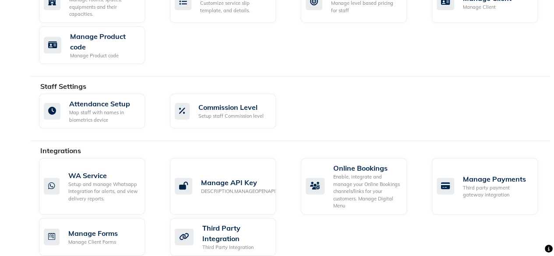
scroll to position [527, 0]
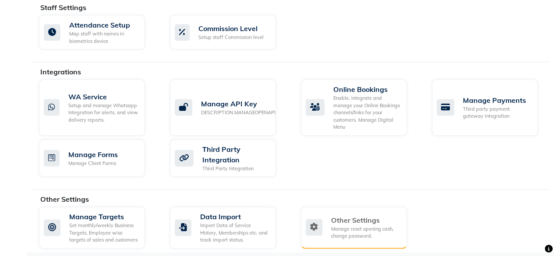
click at [360, 218] on div "Other Settings" at bounding box center [365, 220] width 69 height 11
select select "2: 15"
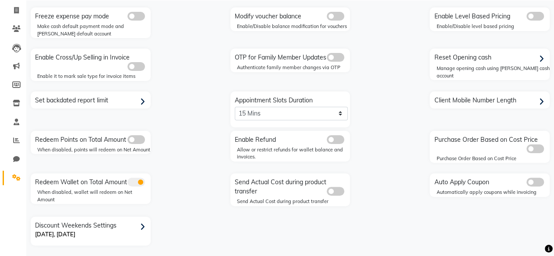
scroll to position [56, 0]
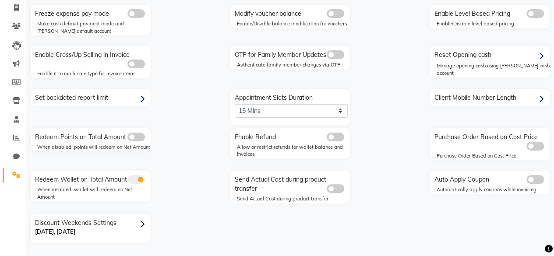
click at [534, 177] on span at bounding box center [536, 179] width 18 height 9
click at [527, 181] on input "checkbox" at bounding box center [527, 181] width 0 height 0
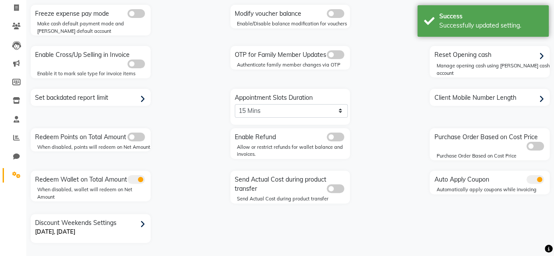
click at [539, 177] on span at bounding box center [536, 179] width 18 height 9
click at [527, 181] on input "checkbox" at bounding box center [527, 181] width 0 height 0
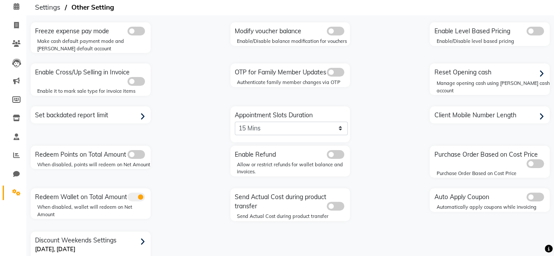
scroll to position [0, 0]
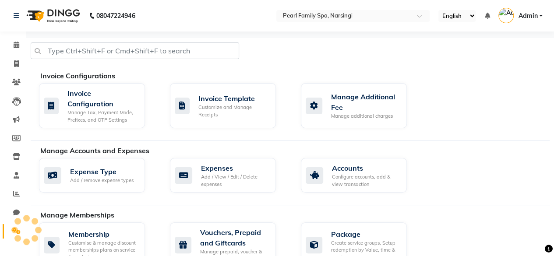
scroll to position [56, 0]
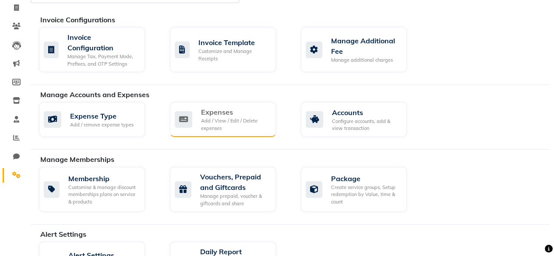
click at [200, 118] on div "Expenses Add / View / Edit / Delete expenses" at bounding box center [222, 119] width 94 height 25
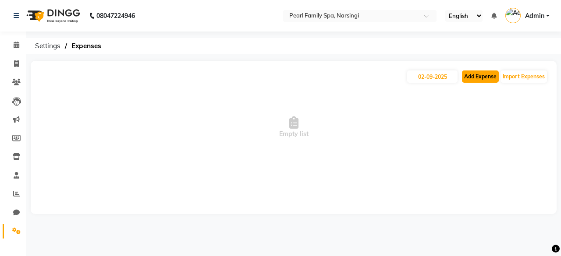
click at [481, 79] on button "Add Expense" at bounding box center [480, 77] width 37 height 12
select select "1"
select select "5212"
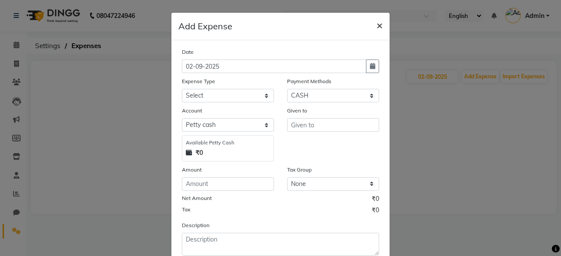
click at [372, 28] on button "×" at bounding box center [379, 25] width 20 height 25
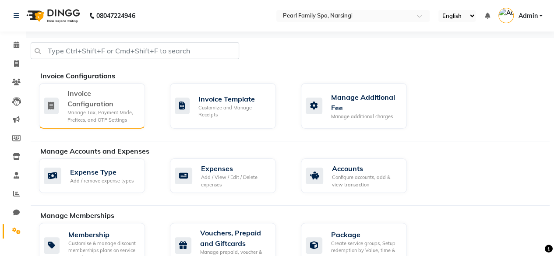
click at [106, 113] on div "Manage Tax, Payment Mode, Prefixes, and OTP Settings" at bounding box center [102, 116] width 71 height 14
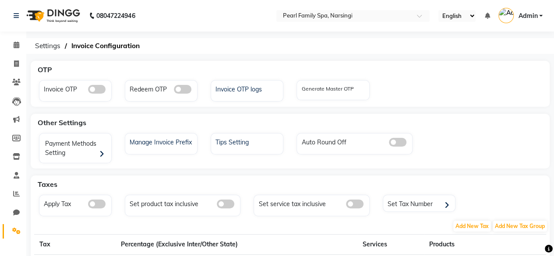
scroll to position [96, 0]
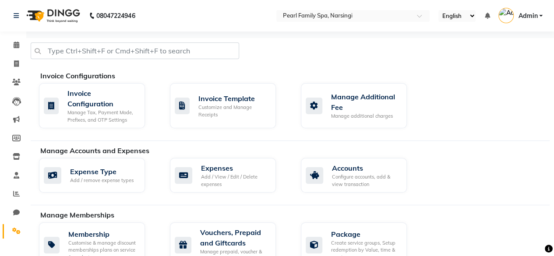
select select "service"
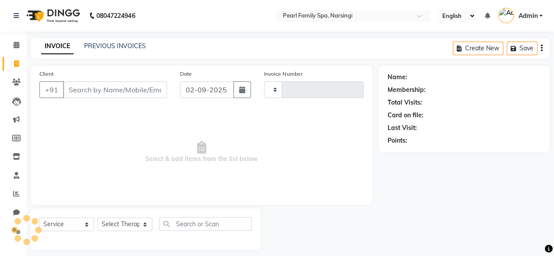
scroll to position [7, 0]
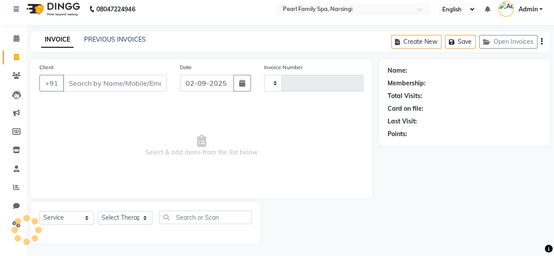
type input "0305"
select select "6217"
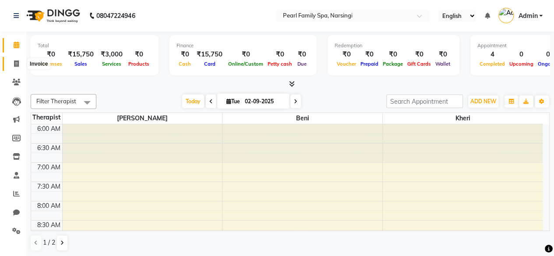
click at [16, 60] on icon at bounding box center [16, 63] width 5 height 7
select select "service"
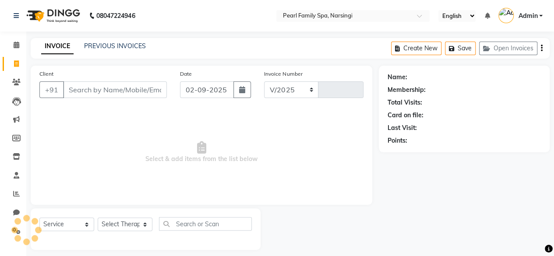
select select "6217"
type input "0305"
click at [112, 44] on link "PREVIOUS INVOICES" at bounding box center [115, 46] width 62 height 8
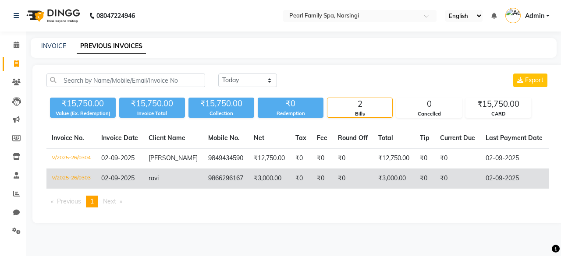
click at [257, 188] on td "₹3,000.00" at bounding box center [269, 179] width 42 height 20
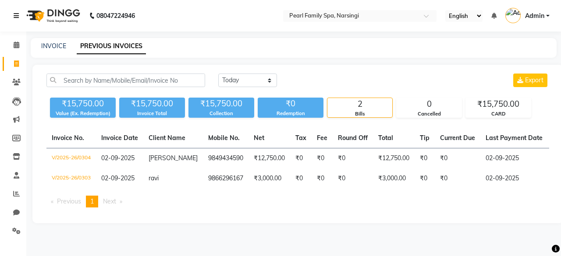
click at [14, 16] on icon at bounding box center [16, 16] width 5 height 6
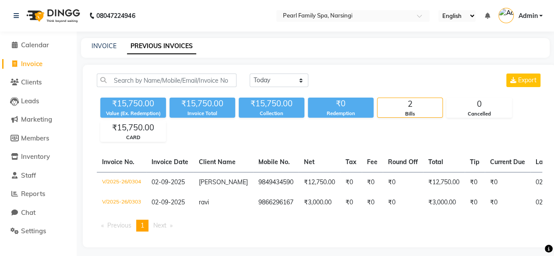
click at [43, 65] on span "Invoice" at bounding box center [31, 64] width 21 height 8
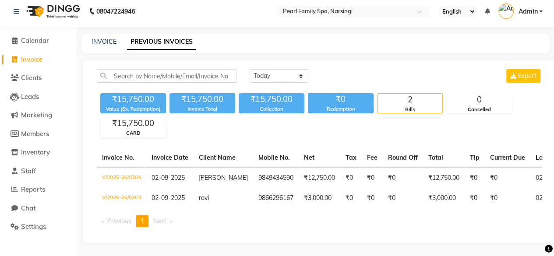
select select "service"
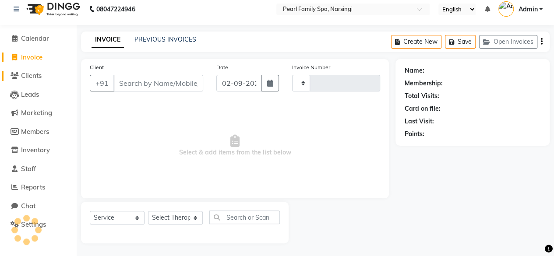
click at [40, 77] on span "Clients" at bounding box center [31, 75] width 21 height 8
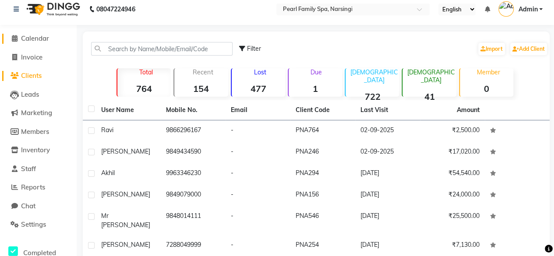
click at [14, 36] on icon at bounding box center [15, 38] width 6 height 7
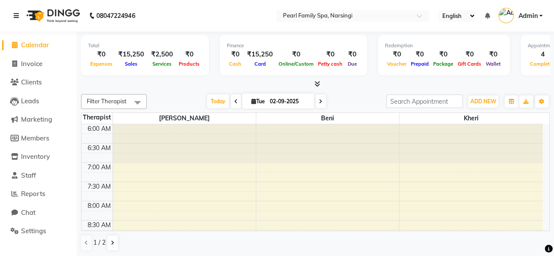
click at [17, 16] on icon at bounding box center [16, 16] width 5 height 6
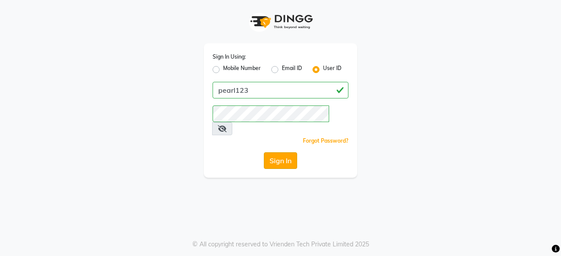
click at [288, 153] on button "Sign In" at bounding box center [280, 160] width 33 height 17
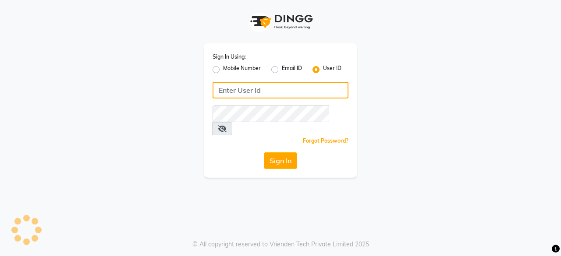
type input "pearl123"
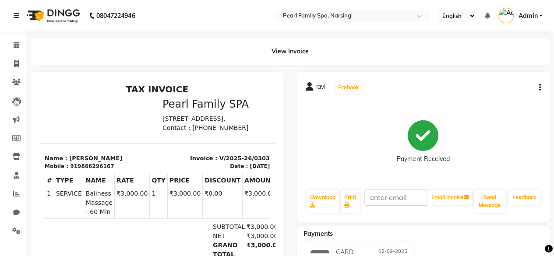
click at [540, 88] on icon "button" at bounding box center [540, 88] width 2 height 0
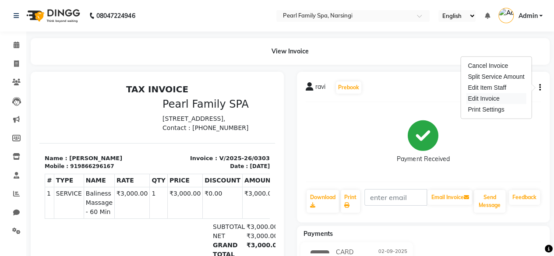
click at [495, 95] on div "Edit Invoice" at bounding box center [496, 98] width 60 height 11
select select "service"
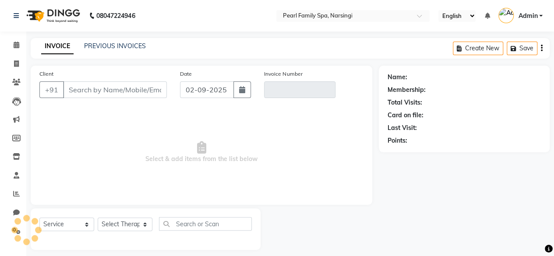
scroll to position [7, 0]
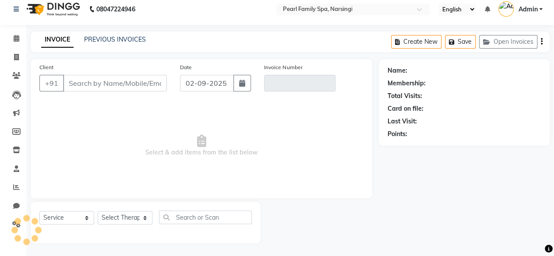
type input "9866296167"
type input "V/2025-26/0303"
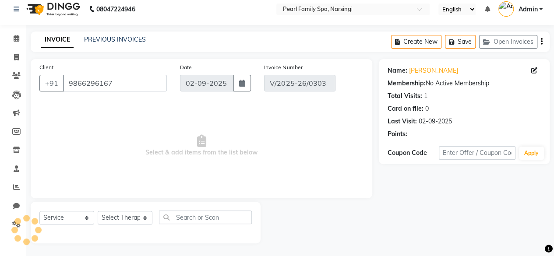
select select "select"
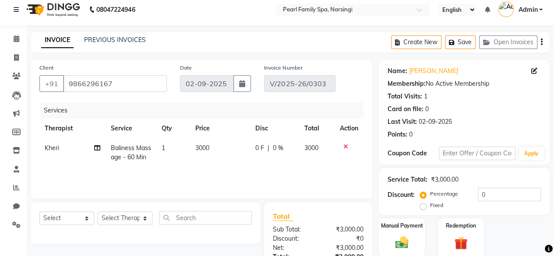
scroll to position [31, 0]
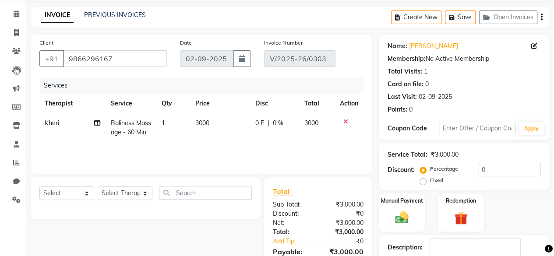
click at [430, 180] on label "Fixed" at bounding box center [436, 181] width 13 height 8
click at [425, 180] on input "Fixed" at bounding box center [425, 180] width 6 height 6
radio input "true"
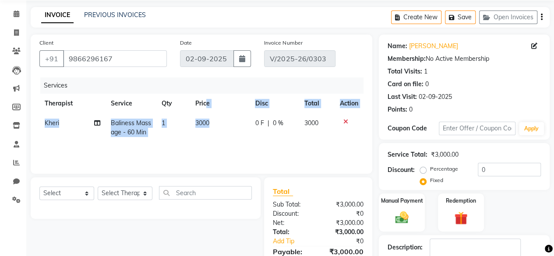
drag, startPoint x: 220, startPoint y: 137, endPoint x: 206, endPoint y: 110, distance: 30.2
click at [206, 110] on table "Therapist Service Qty Price Disc Total Action Kheri Baliness Massage - 60 Min 1…" at bounding box center [201, 118] width 324 height 49
click at [247, 136] on td "3000" at bounding box center [220, 127] width 60 height 29
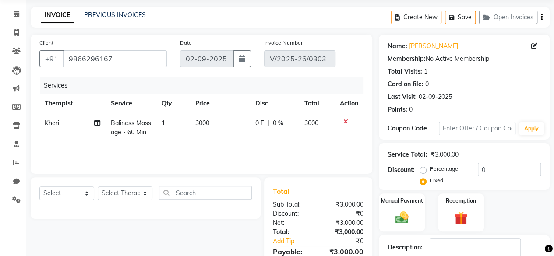
select select "89285"
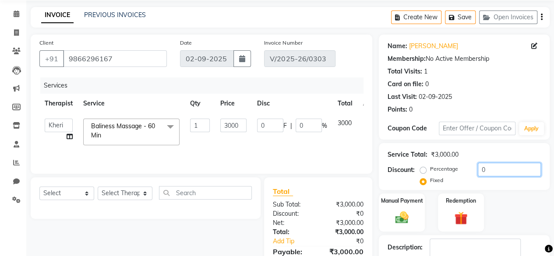
click at [491, 167] on input "0" at bounding box center [509, 170] width 63 height 14
type input "5"
type input "0.17"
type input "50"
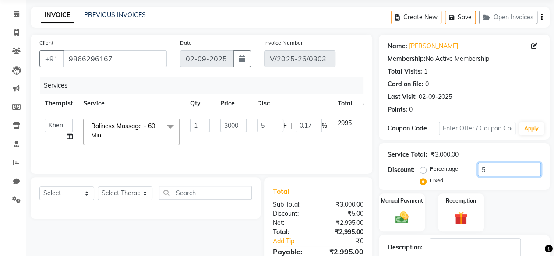
type input "50"
type input "1.67"
type input "500"
type input "16.67"
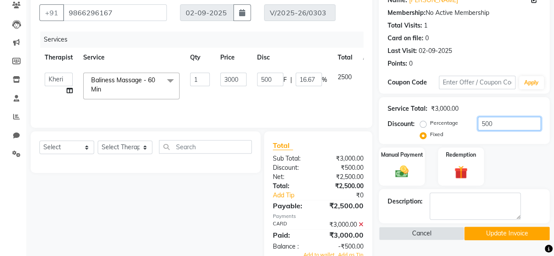
scroll to position [76, 0]
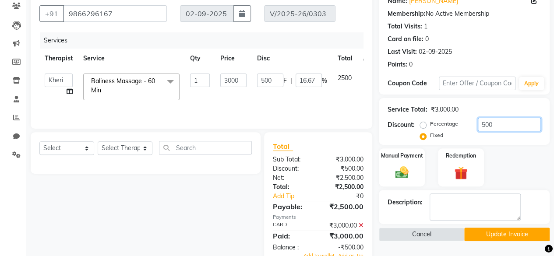
type input "500"
click at [360, 225] on icon at bounding box center [361, 226] width 5 height 6
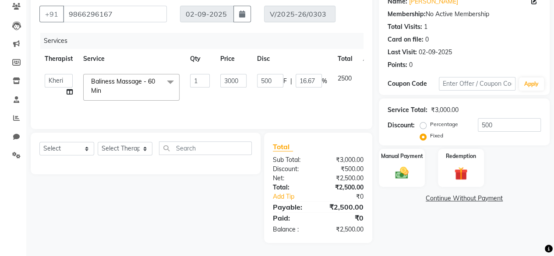
scroll to position [75, 0]
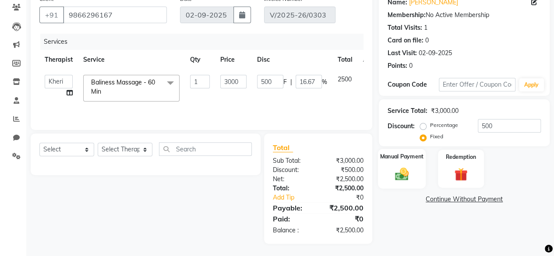
click at [396, 176] on img at bounding box center [402, 174] width 22 height 16
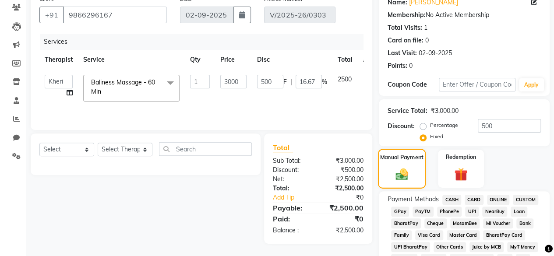
scroll to position [76, 0]
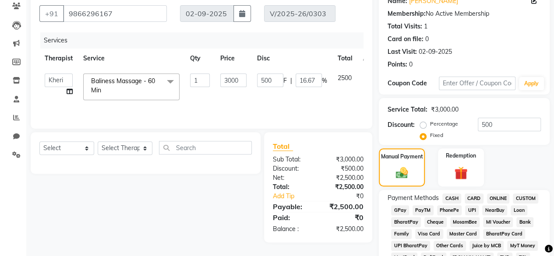
click at [473, 198] on span "CARD" at bounding box center [474, 199] width 19 height 10
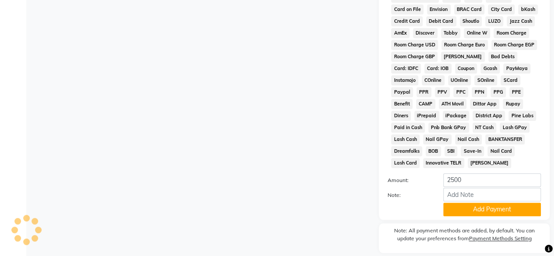
scroll to position [438, 0]
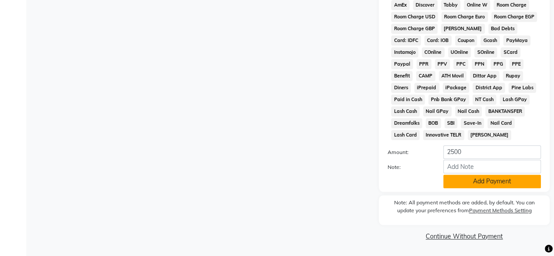
click at [490, 178] on button "Add Payment" at bounding box center [492, 182] width 98 height 14
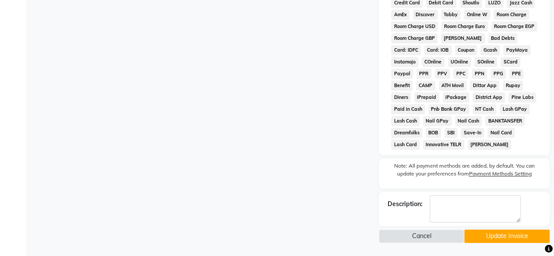
click at [490, 236] on button "Update Invoice" at bounding box center [506, 237] width 85 height 14
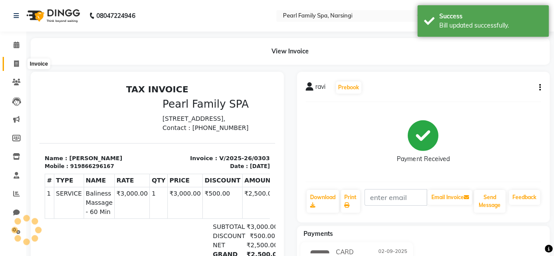
click at [16, 64] on icon at bounding box center [16, 63] width 5 height 7
select select "service"
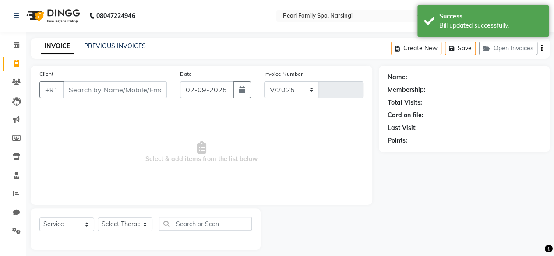
scroll to position [7, 0]
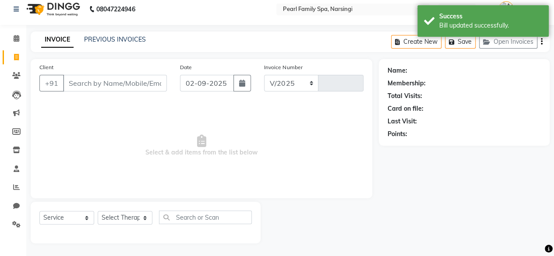
select select "6217"
type input "0305"
click at [134, 41] on link "PREVIOUS INVOICES" at bounding box center [115, 39] width 62 height 8
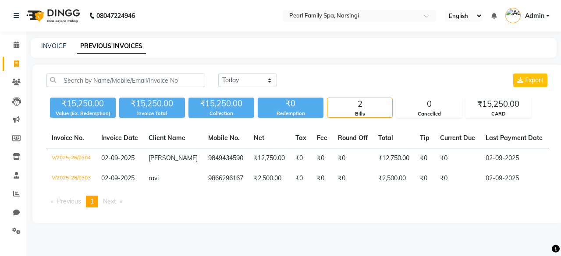
click at [232, 57] on main "INVOICE PREVIOUS INVOICES Today Yesterday Custom Range Export ₹15,250.00 Value …" at bounding box center [293, 137] width 535 height 198
click at [454, 0] on html "08047224946 Select Location × Pearl Family Spa, Narsingi English ENGLISH Españo…" at bounding box center [280, 128] width 561 height 256
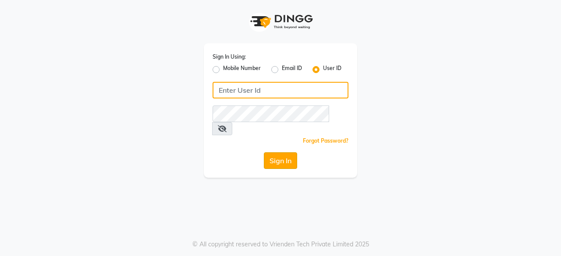
type input "pearl123"
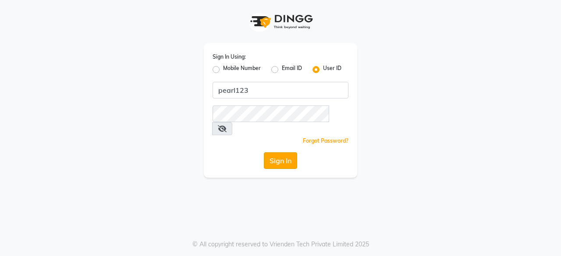
click at [281, 152] on button "Sign In" at bounding box center [280, 160] width 33 height 17
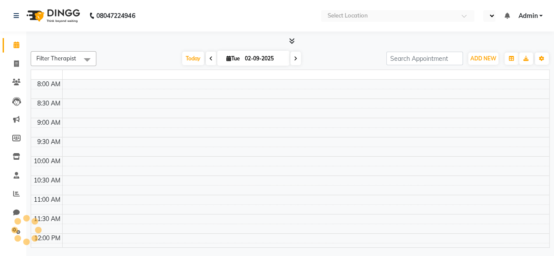
select select "en"
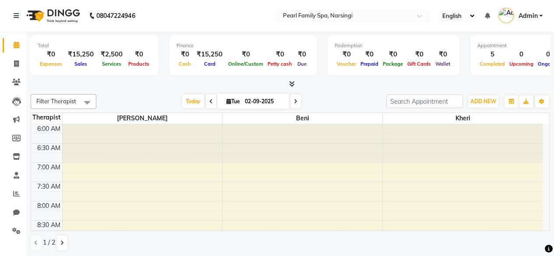
click at [529, 13] on span "Admin" at bounding box center [527, 15] width 19 height 9
click at [12, 81] on icon at bounding box center [16, 82] width 8 height 7
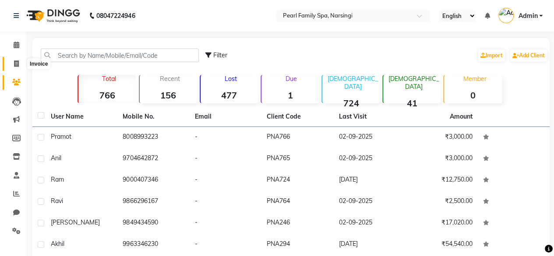
click at [15, 61] on icon at bounding box center [16, 63] width 5 height 7
select select "service"
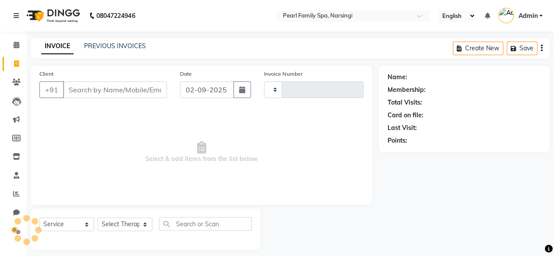
scroll to position [7, 0]
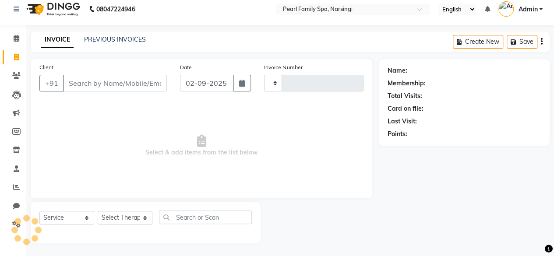
type input "0307"
select select "6217"
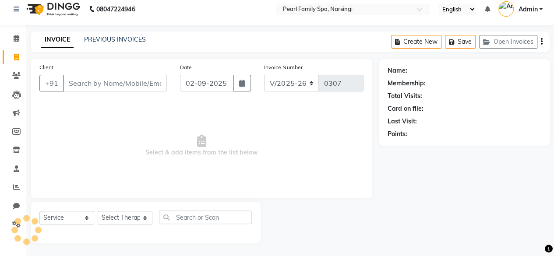
click at [120, 35] on div "PREVIOUS INVOICES" at bounding box center [115, 39] width 62 height 9
click at [120, 42] on link "PREVIOUS INVOICES" at bounding box center [115, 39] width 62 height 8
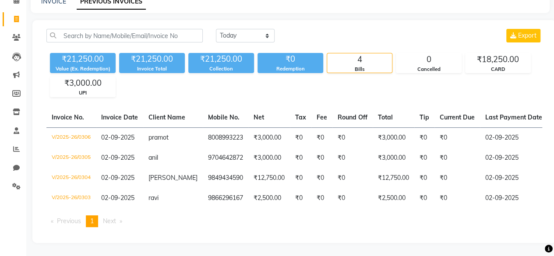
scroll to position [48, 0]
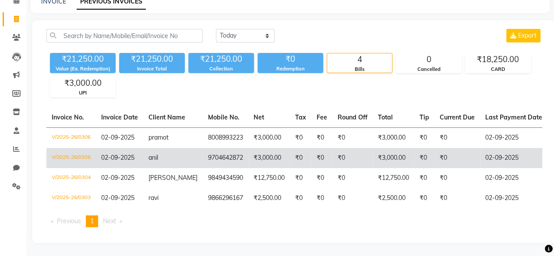
click at [78, 154] on td "V/2025-26/0305" at bounding box center [71, 158] width 50 height 20
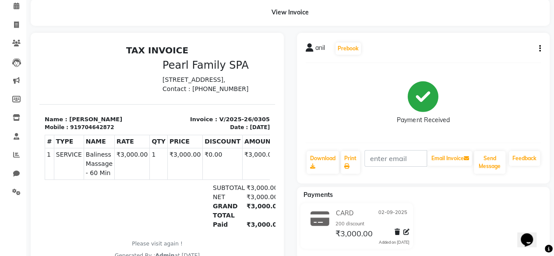
scroll to position [53, 0]
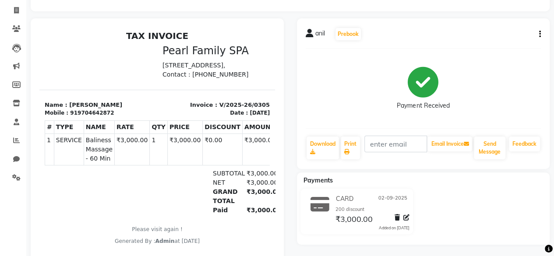
click at [539, 34] on icon "button" at bounding box center [540, 34] width 2 height 0
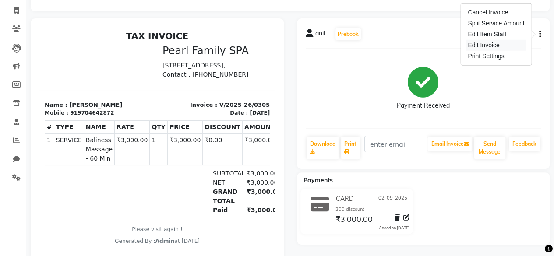
click at [490, 42] on div "Edit Invoice" at bounding box center [496, 45] width 60 height 11
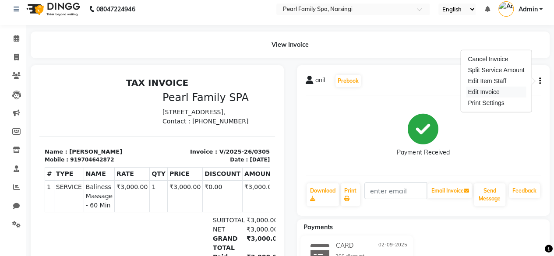
select select "service"
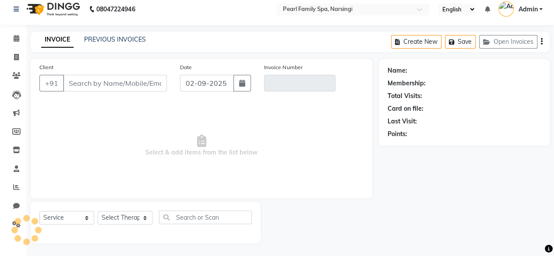
type input "9704642872"
type input "V/2025-26/0305"
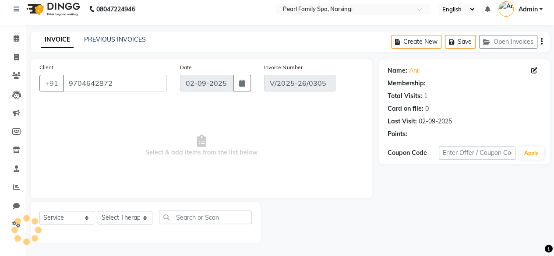
select select "select"
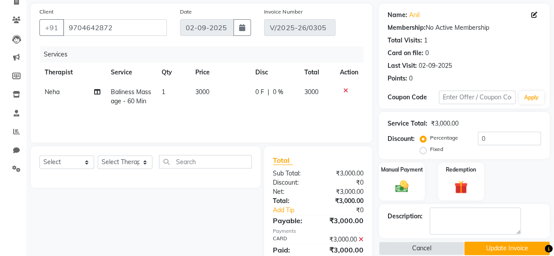
scroll to position [67, 0]
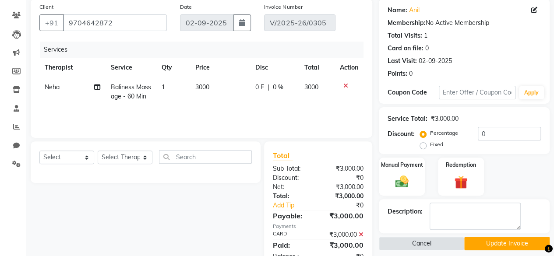
click at [430, 144] on label "Fixed" at bounding box center [436, 145] width 13 height 8
click at [422, 144] on input "Fixed" at bounding box center [425, 145] width 6 height 6
radio input "true"
click at [483, 131] on input "0" at bounding box center [509, 134] width 63 height 14
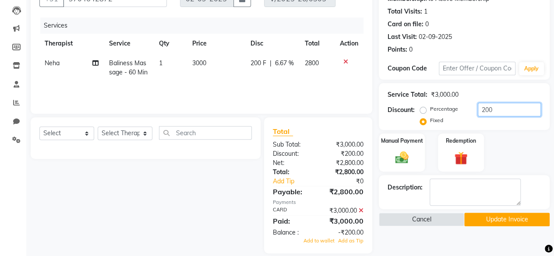
scroll to position [101, 0]
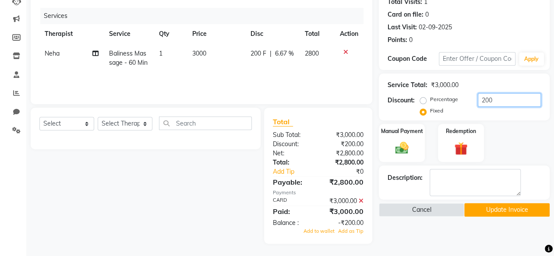
type input "200"
click at [360, 200] on icon at bounding box center [361, 201] width 5 height 6
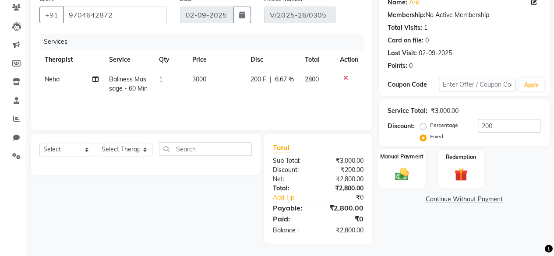
click at [396, 160] on label "Manual Payment" at bounding box center [402, 156] width 44 height 8
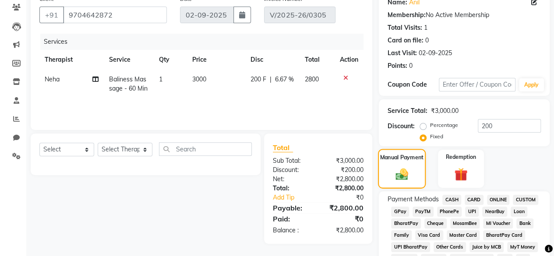
scroll to position [101, 0]
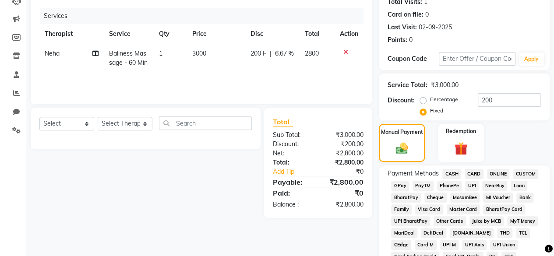
click at [471, 172] on span "CARD" at bounding box center [474, 174] width 19 height 10
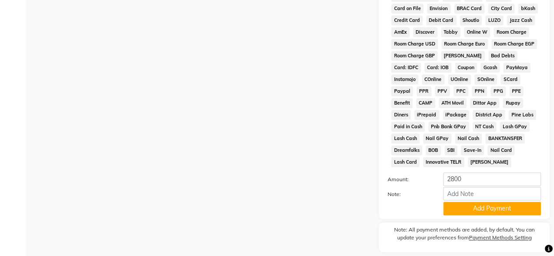
scroll to position [417, 0]
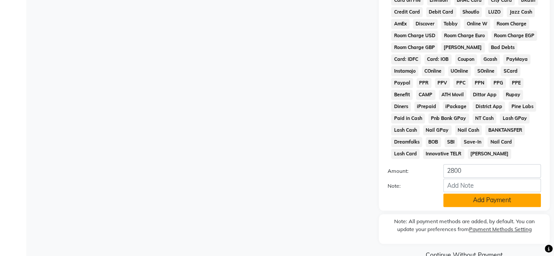
click at [476, 202] on button "Add Payment" at bounding box center [492, 201] width 98 height 14
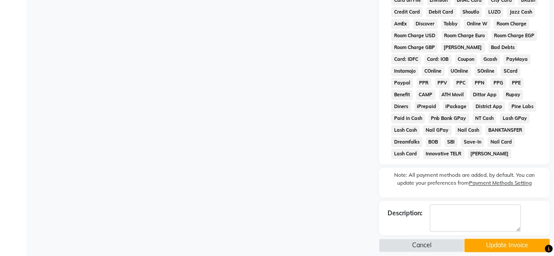
click at [506, 246] on button "Update Invoice" at bounding box center [506, 246] width 85 height 14
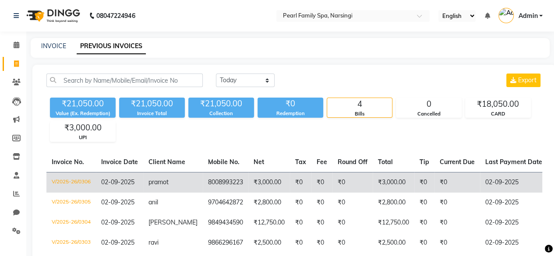
click at [63, 178] on td "V/2025-26/0306" at bounding box center [71, 182] width 50 height 21
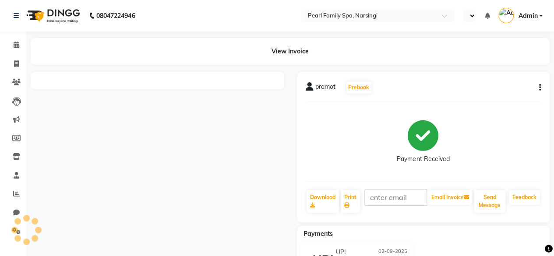
select select "en"
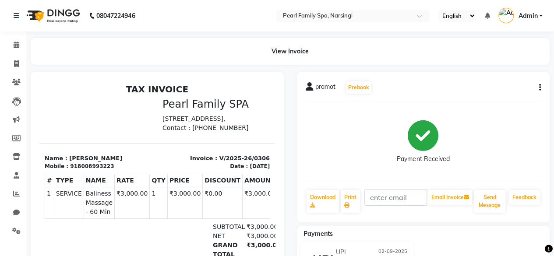
click at [541, 86] on div "pramot Prebook Payment Received Download Print Email Invoice Send Message Feedb…" at bounding box center [423, 147] width 253 height 151
click at [540, 88] on icon "button" at bounding box center [540, 88] width 2 height 0
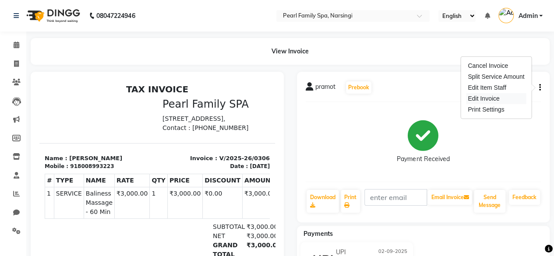
click at [496, 96] on div "Edit Invoice" at bounding box center [496, 98] width 60 height 11
select select "service"
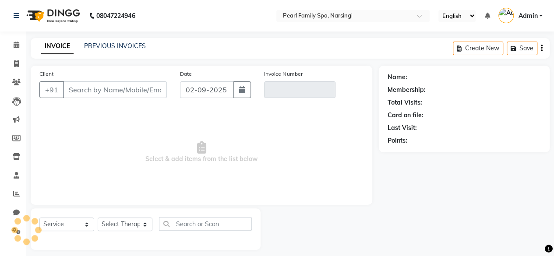
scroll to position [7, 0]
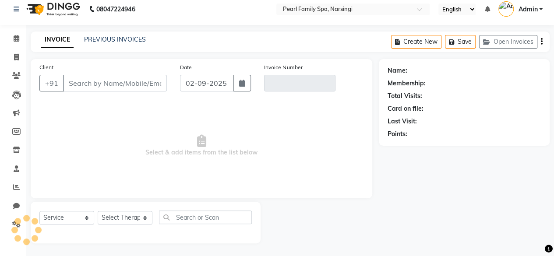
type input "8008993223"
type input "V/2025-26/0306"
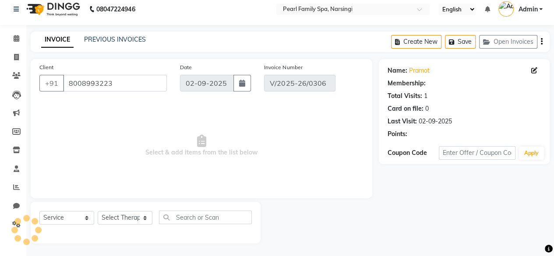
select select "select"
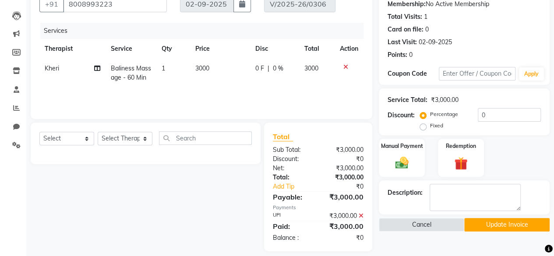
scroll to position [86, 0]
click at [430, 128] on label "Fixed" at bounding box center [436, 125] width 13 height 8
click at [424, 128] on input "Fixed" at bounding box center [425, 125] width 6 height 6
radio input "true"
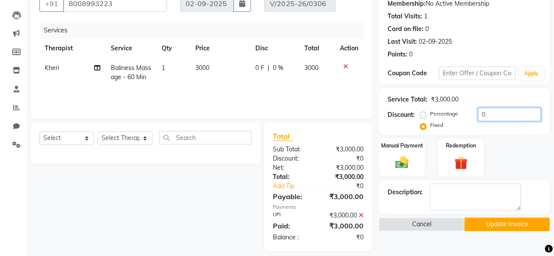
click at [486, 115] on input "0" at bounding box center [509, 115] width 63 height 14
type input "200"
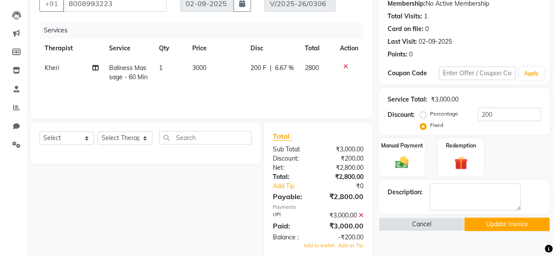
click at [359, 214] on icon at bounding box center [361, 216] width 5 height 6
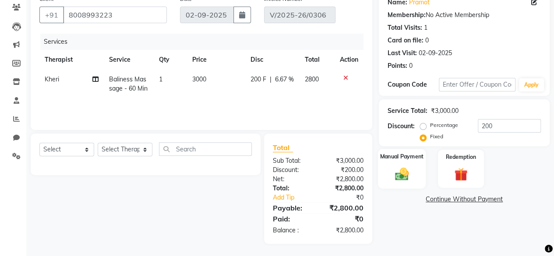
click at [404, 169] on img at bounding box center [402, 174] width 22 height 16
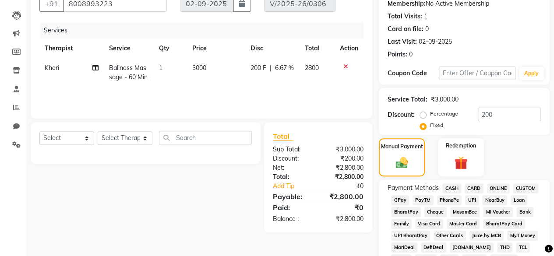
click at [450, 188] on span "CASH" at bounding box center [452, 189] width 19 height 10
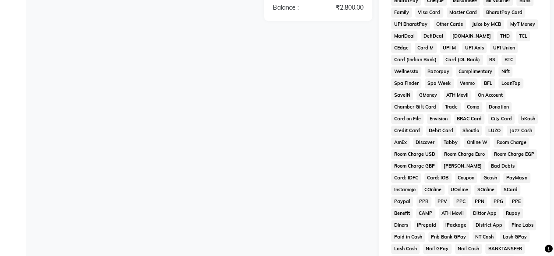
scroll to position [402, 0]
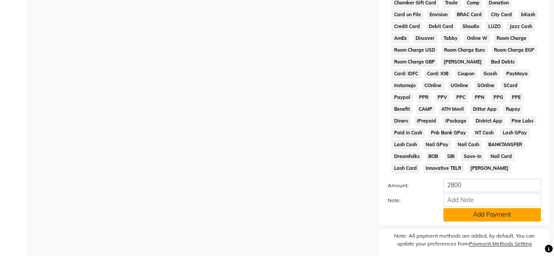
click at [475, 216] on button "Add Payment" at bounding box center [492, 215] width 98 height 14
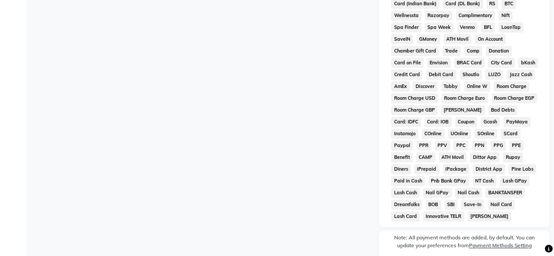
scroll to position [428, 0]
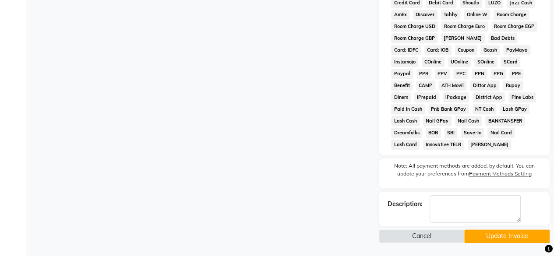
click at [513, 233] on button "Update Invoice" at bounding box center [506, 237] width 85 height 14
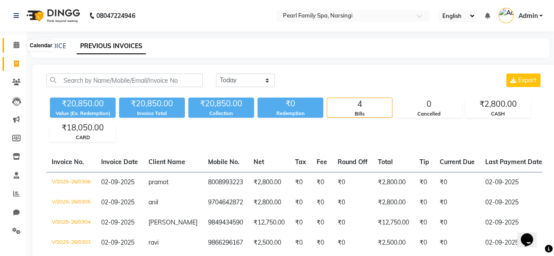
click at [17, 49] on span at bounding box center [16, 45] width 15 height 10
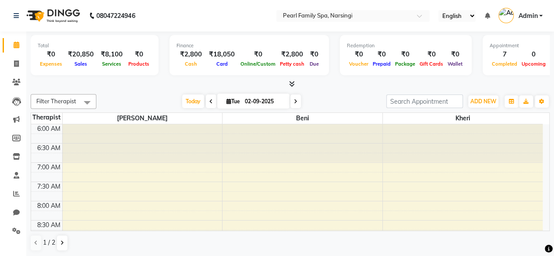
click at [190, 65] on span "Cash" at bounding box center [191, 64] width 17 height 6
click at [283, 65] on span "Petty cash" at bounding box center [292, 64] width 29 height 6
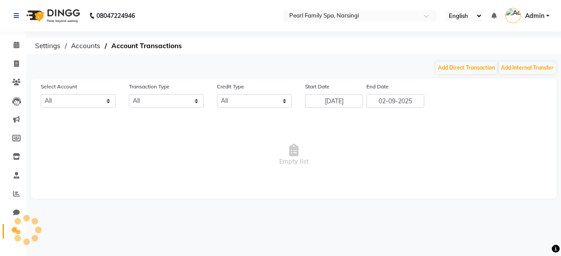
select select "5212"
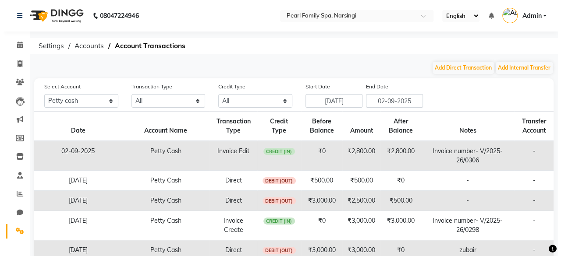
scroll to position [18, 0]
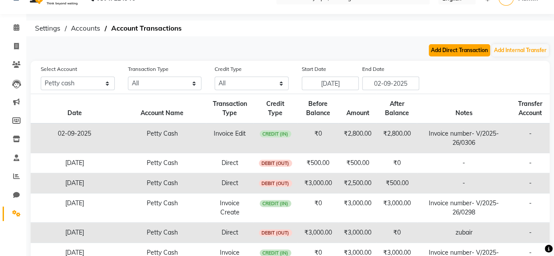
click at [450, 49] on button "Add Direct Transaction" at bounding box center [459, 50] width 61 height 12
select select "direct"
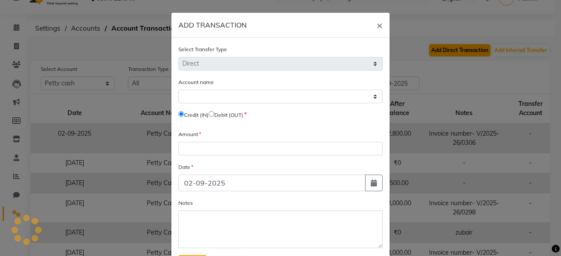
select select "5212"
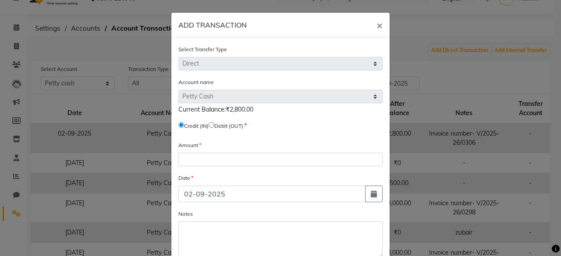
click at [214, 125] on input "radio" at bounding box center [212, 125] width 6 height 6
radio input "true"
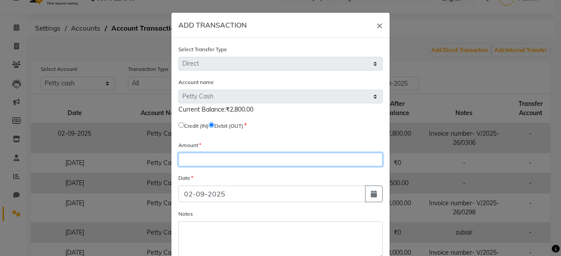
click at [204, 155] on input "number" at bounding box center [280, 160] width 204 height 14
type input "2800"
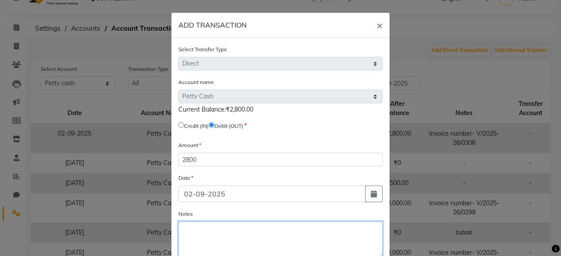
click at [234, 245] on textarea "Notes" at bounding box center [280, 241] width 204 height 38
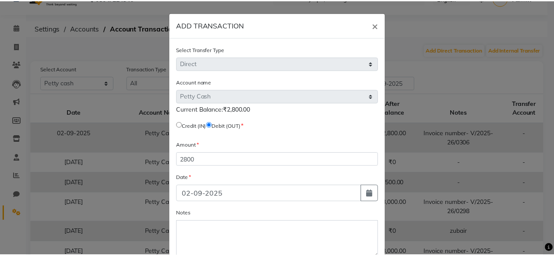
scroll to position [52, 0]
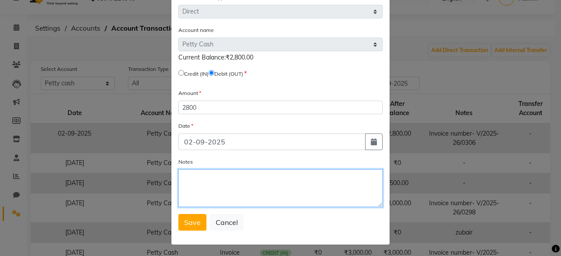
click at [273, 193] on textarea "Notes" at bounding box center [280, 189] width 204 height 38
type textarea "Beni"
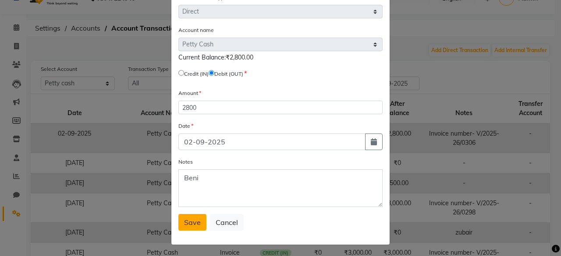
click at [192, 227] on button "Save" at bounding box center [192, 222] width 28 height 17
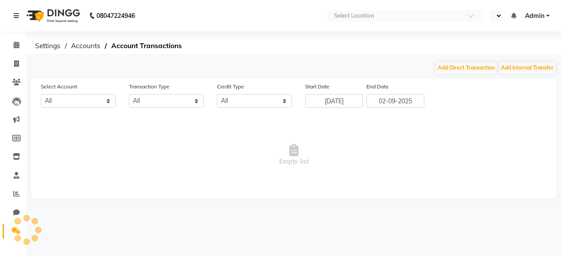
select select "en"
select select "5212"
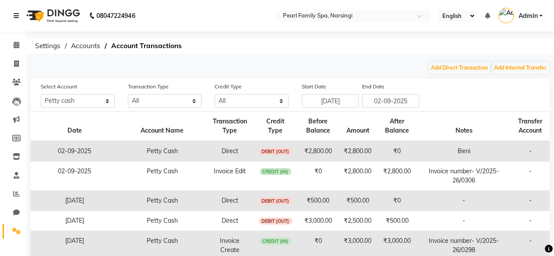
click at [18, 14] on icon at bounding box center [16, 16] width 5 height 6
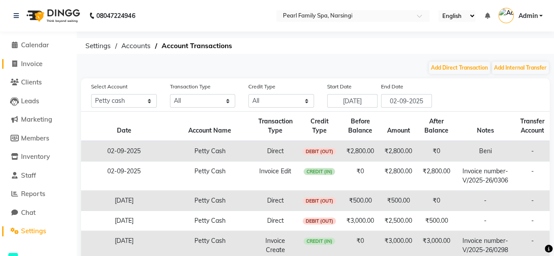
click at [33, 59] on link "Invoice" at bounding box center [38, 64] width 72 height 10
select select "service"
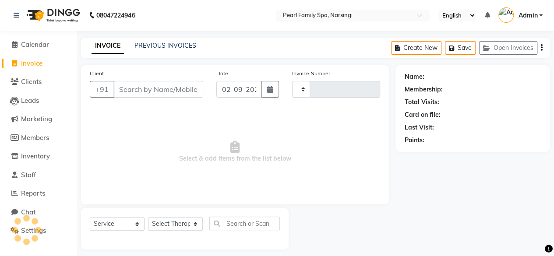
scroll to position [7, 0]
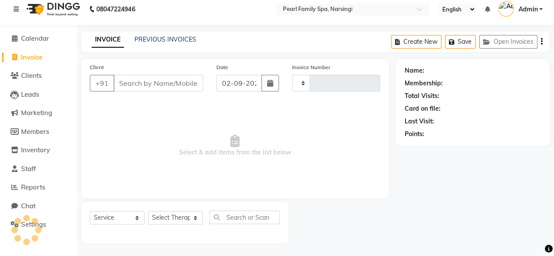
type input "0307"
select select "6217"
click at [15, 8] on icon at bounding box center [16, 9] width 5 height 6
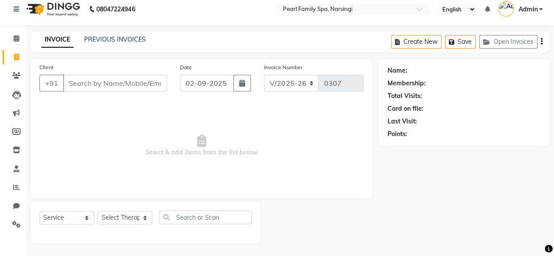
click at [39, 7] on img at bounding box center [52, 9] width 60 height 25
